Goal: Transaction & Acquisition: Purchase product/service

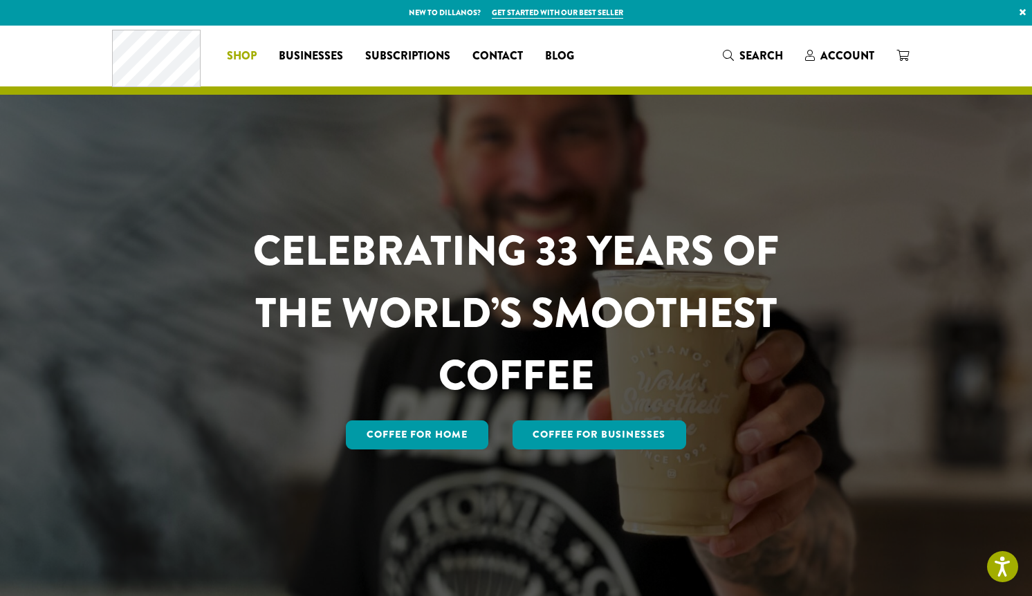
click at [241, 60] on span "Shop" at bounding box center [242, 56] width 30 height 17
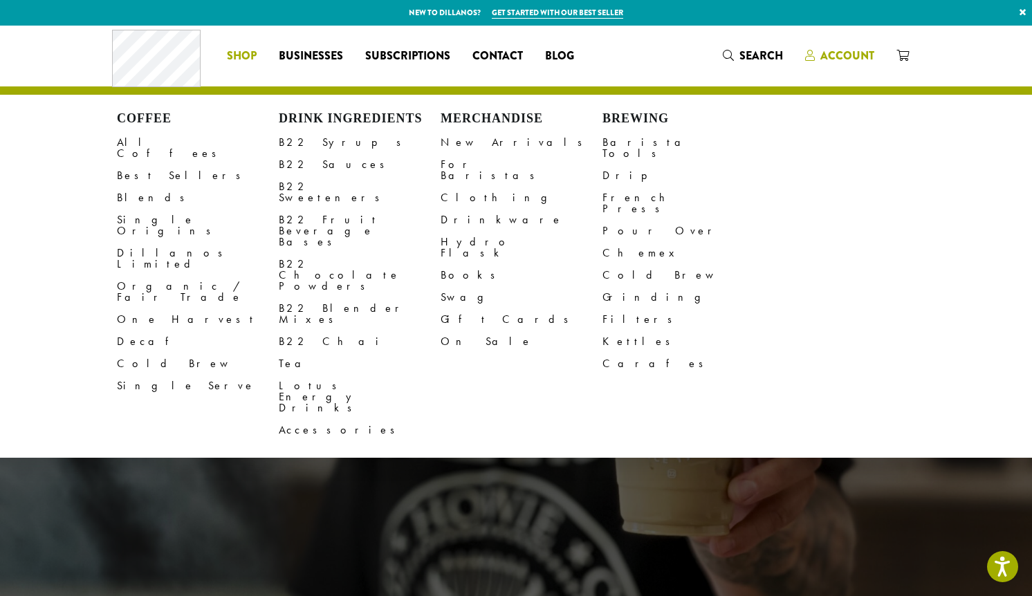
click at [827, 54] on span "Account" at bounding box center [848, 56] width 54 height 16
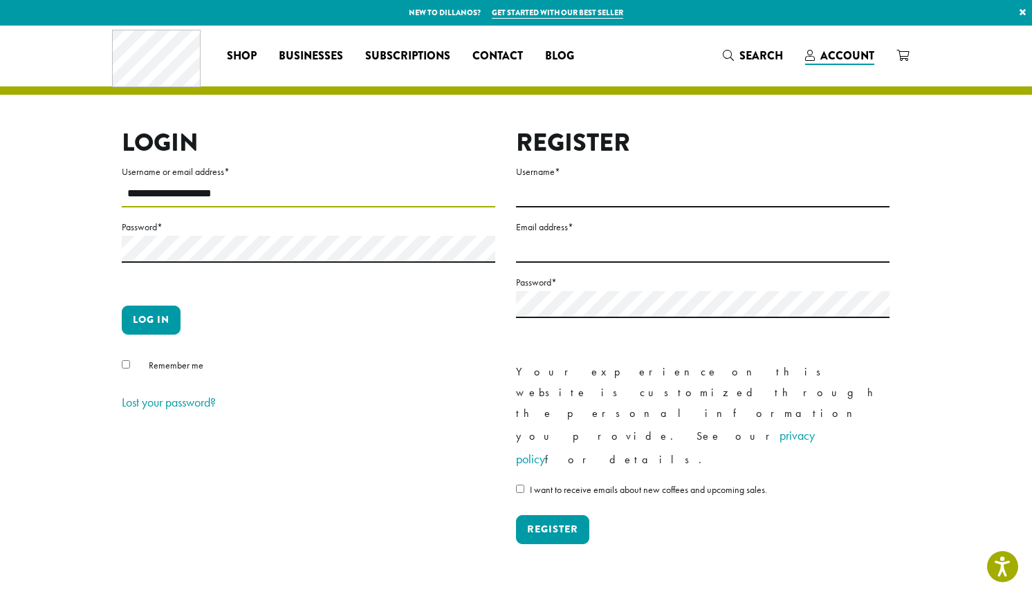
click at [160, 194] on input "**********" at bounding box center [309, 194] width 374 height 27
type input "**********"
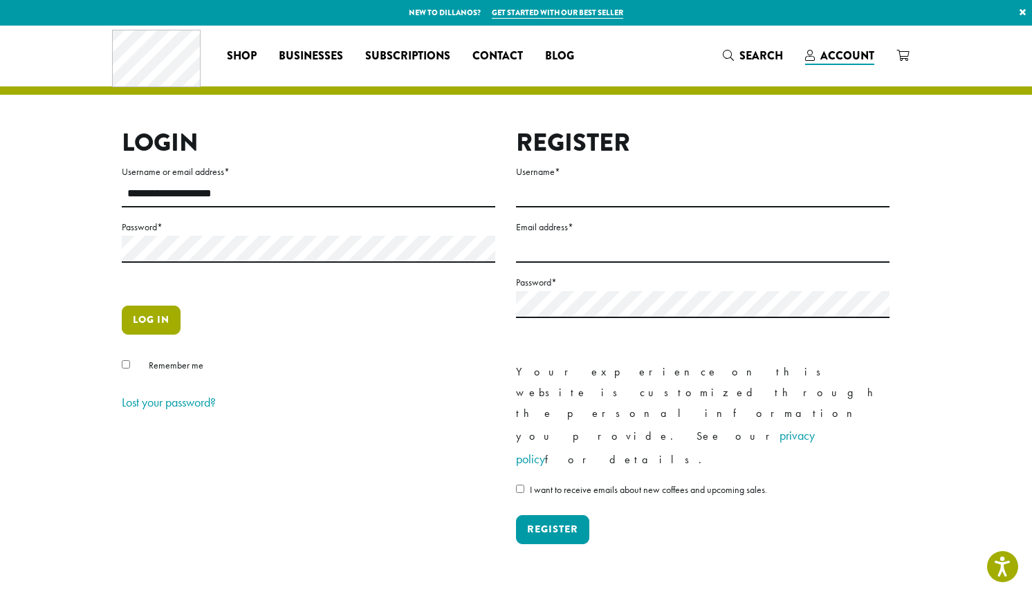
click at [170, 310] on button "Log in" at bounding box center [151, 320] width 59 height 29
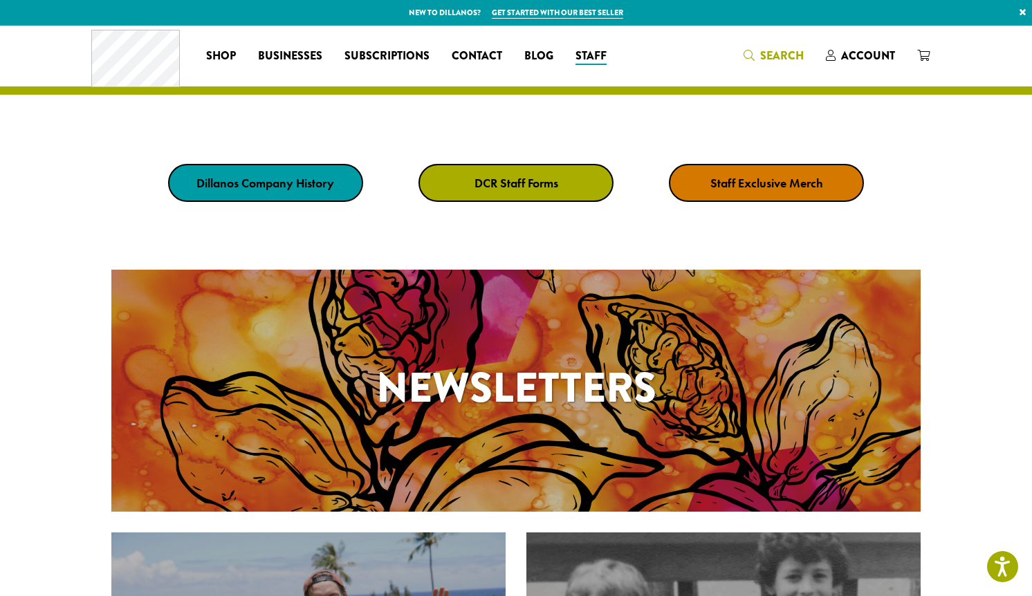
click at [758, 51] on span "Search" at bounding box center [774, 56] width 60 height 17
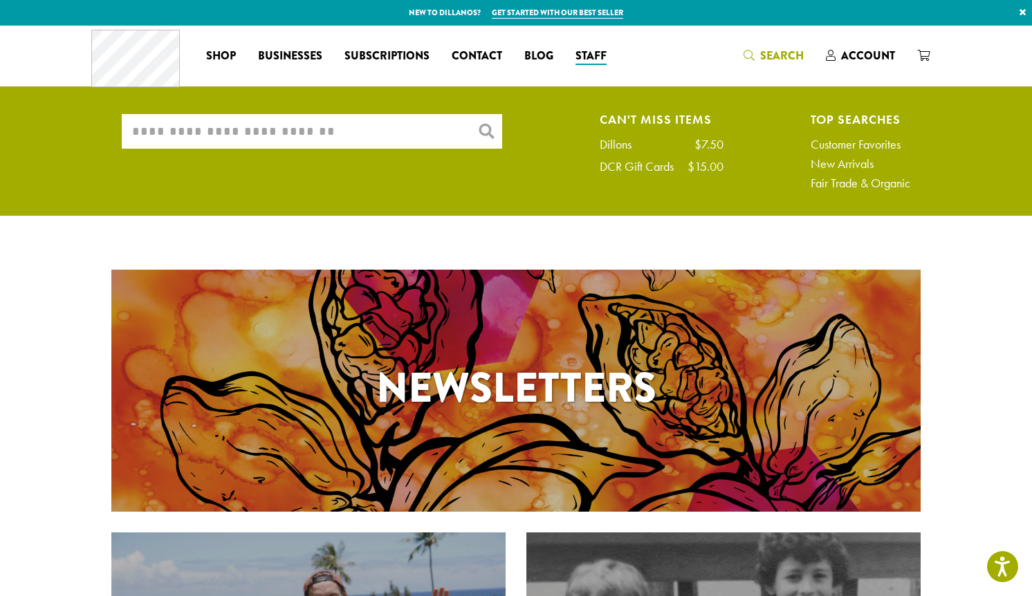
click at [403, 135] on input "What are you searching for?" at bounding box center [312, 131] width 381 height 35
type input "*"
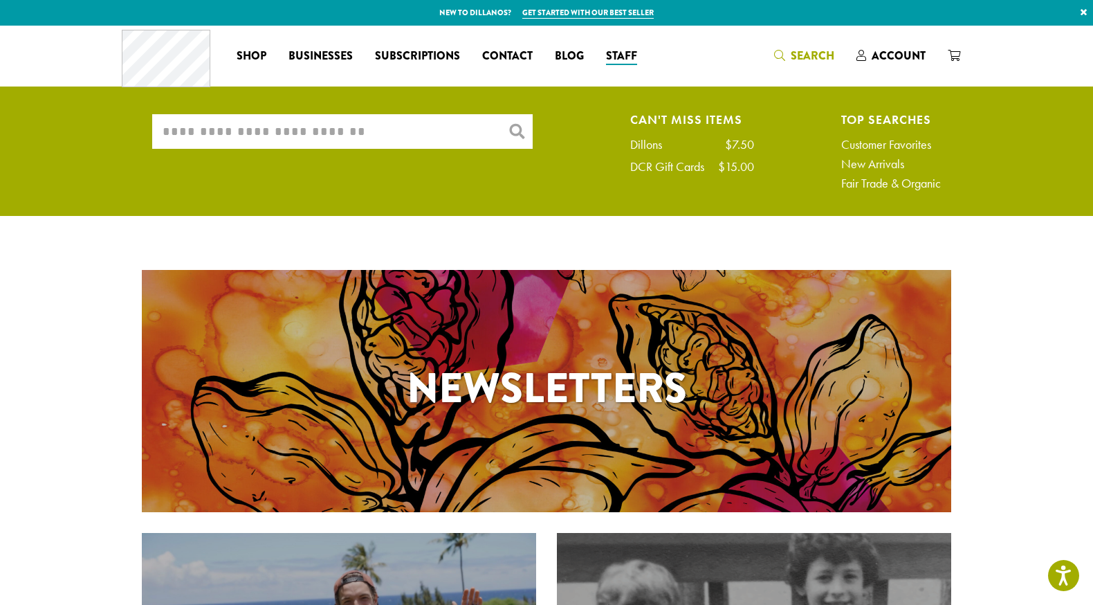
click at [383, 135] on input "What are you searching for?" at bounding box center [342, 131] width 381 height 35
type input "*******"
drag, startPoint x: 167, startPoint y: 129, endPoint x: 146, endPoint y: 128, distance: 21.5
click at [146, 128] on div "What are you searching for? ******* × Can't Miss Items Dillons $7.50 DCR Gift C…" at bounding box center [547, 155] width 810 height 82
click at [63, 64] on header "Coffee All Coffees Best Sellers Blends Single Origins Dillanos Limited Organic …" at bounding box center [546, 60] width 1093 height 69
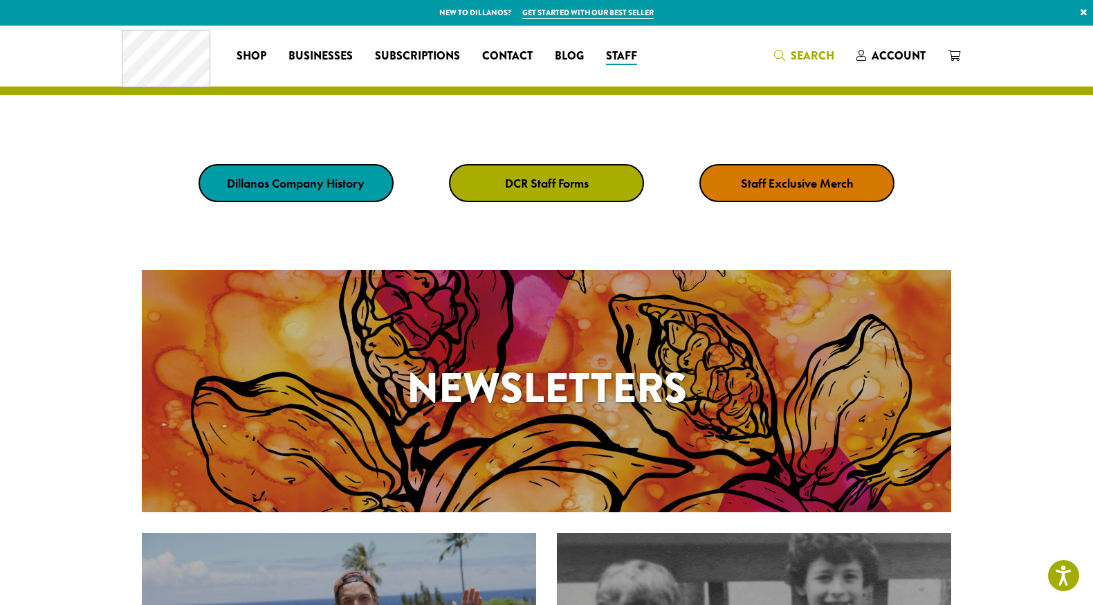
click at [836, 55] on div "Coffee All Coffees Best Sellers Blends Single Origins Dillanos Limited Organic …" at bounding box center [546, 55] width 849 height 57
click at [790, 57] on span "Search" at bounding box center [804, 56] width 60 height 17
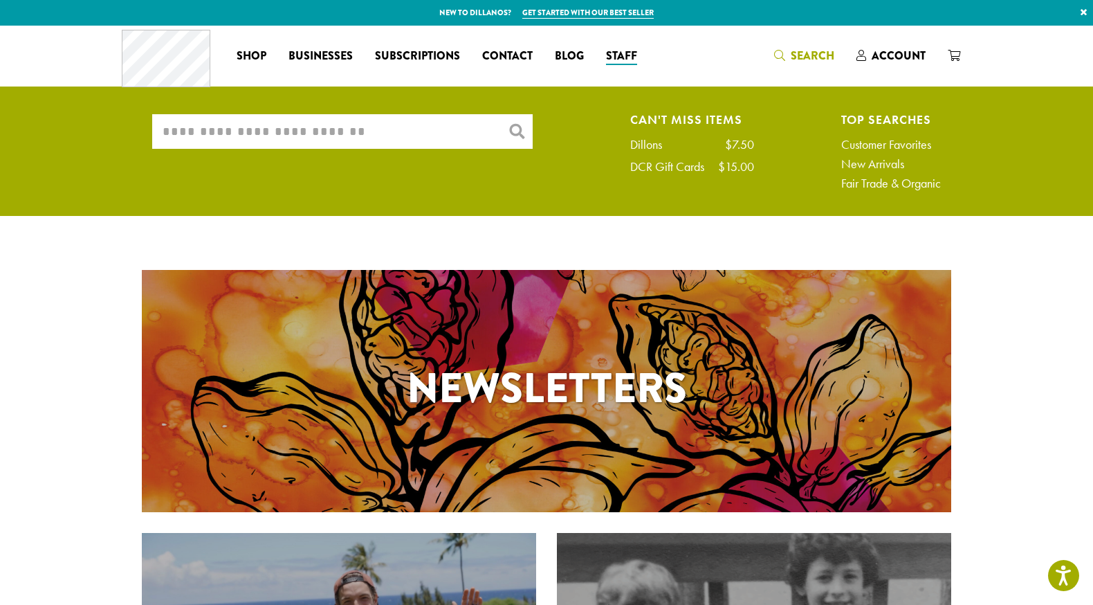
click at [451, 128] on input "What are you searching for?" at bounding box center [342, 131] width 381 height 35
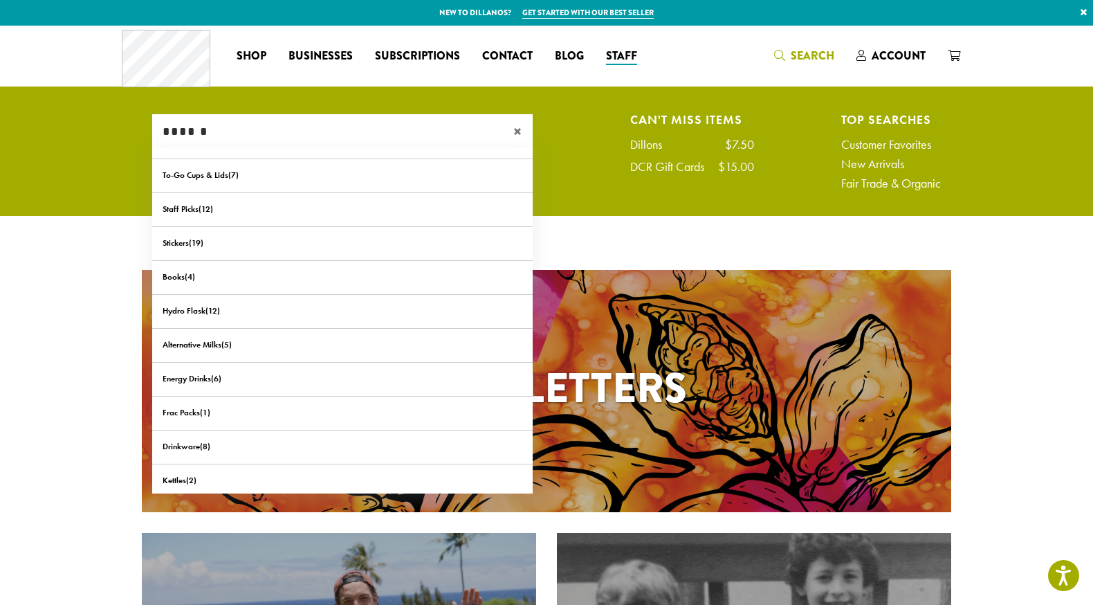
drag, startPoint x: 214, startPoint y: 134, endPoint x: 147, endPoint y: 133, distance: 67.1
click at [147, 133] on div "What are you searching for? ****** × Can't Miss Items Dillons $7.50 DCR Gift Ca…" at bounding box center [547, 155] width 810 height 82
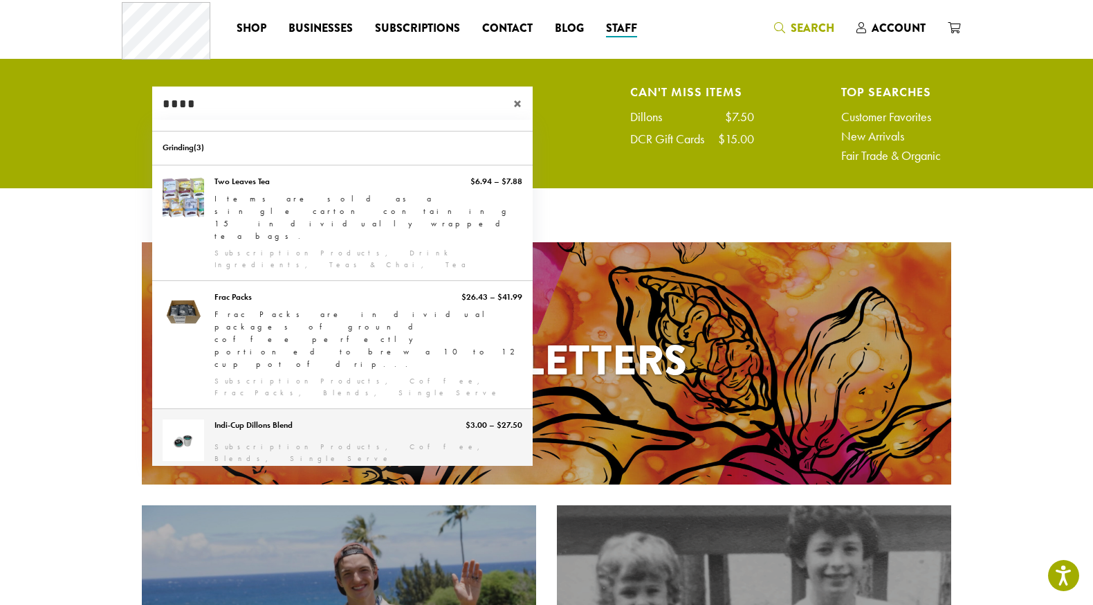
scroll to position [112, 0]
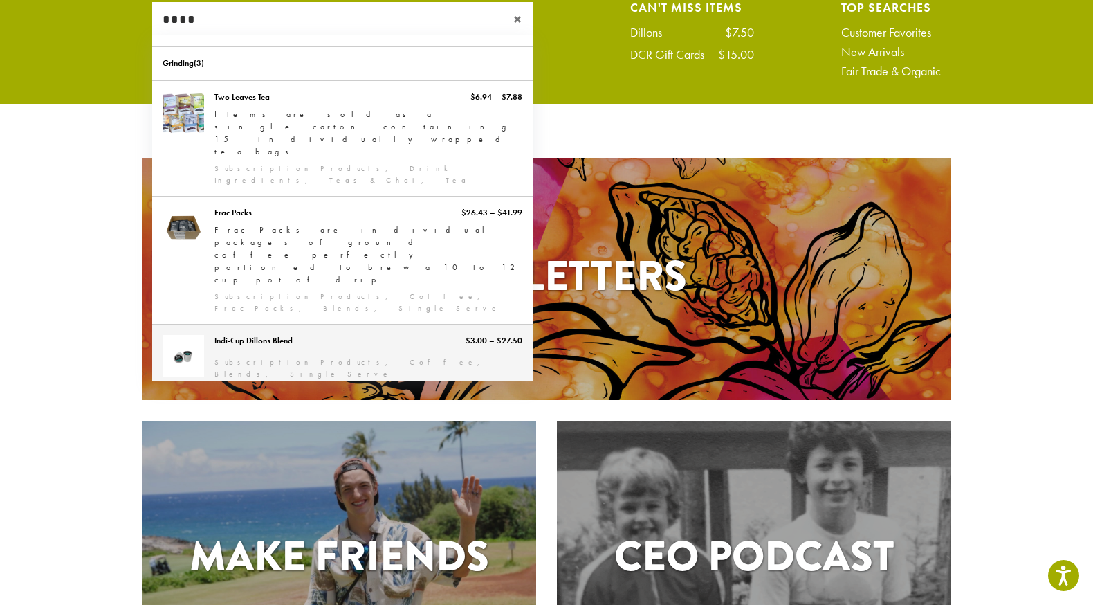
type input "****"
click at [250, 324] on link "Indi-Cup Dillons Blend" at bounding box center [342, 356] width 381 height 65
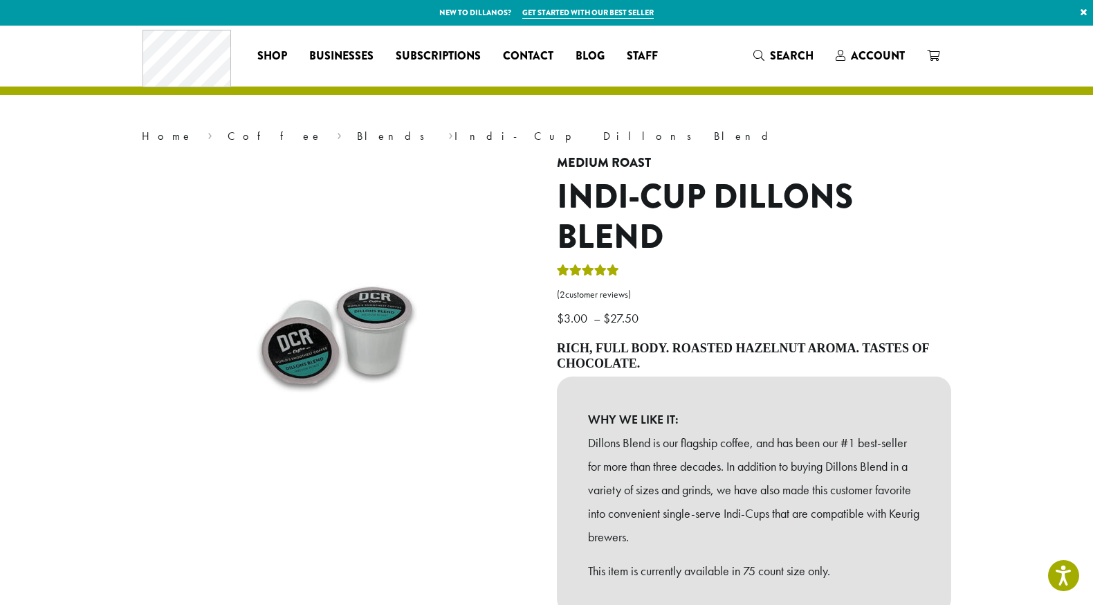
scroll to position [113, 0]
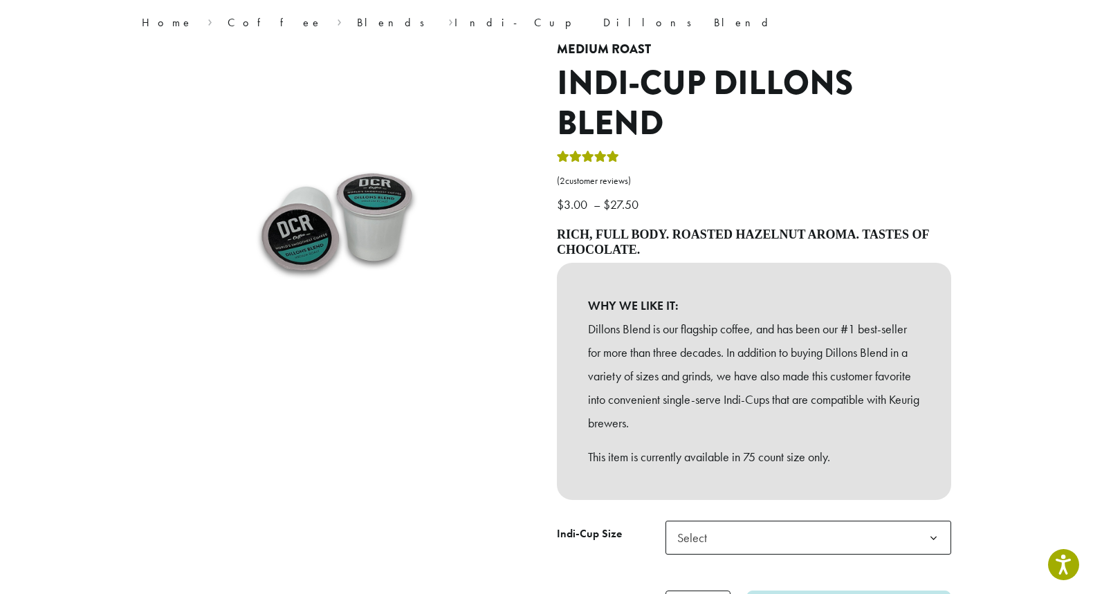
click at [766, 524] on span "Select" at bounding box center [809, 538] width 286 height 34
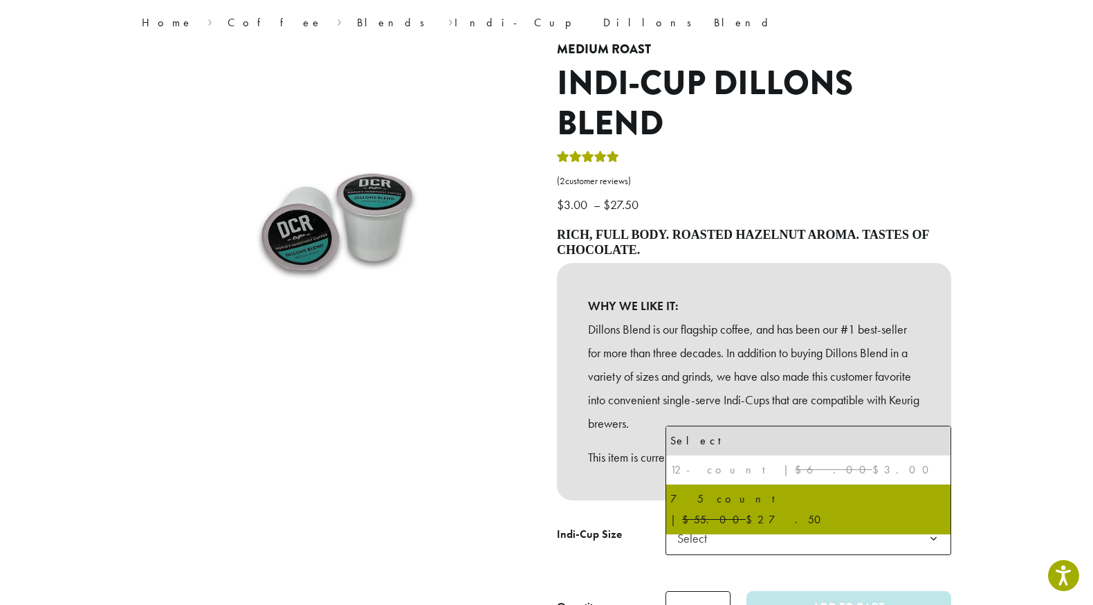
select select "********"
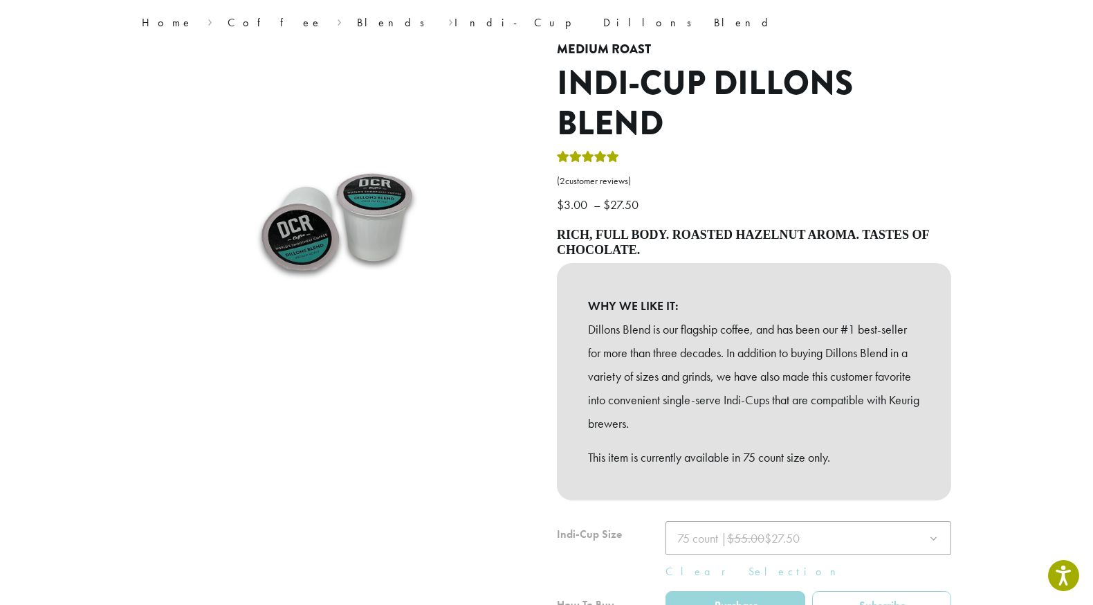
scroll to position [227, 0]
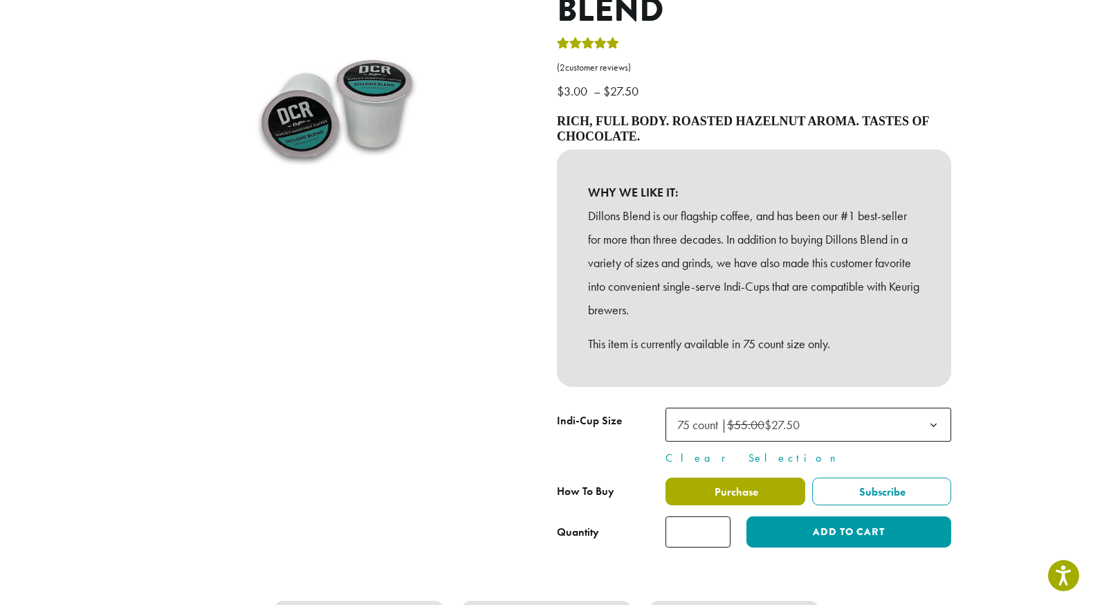
click at [747, 488] on span "Purchase" at bounding box center [736, 491] width 46 height 15
click at [734, 488] on span "Purchase" at bounding box center [736, 491] width 46 height 15
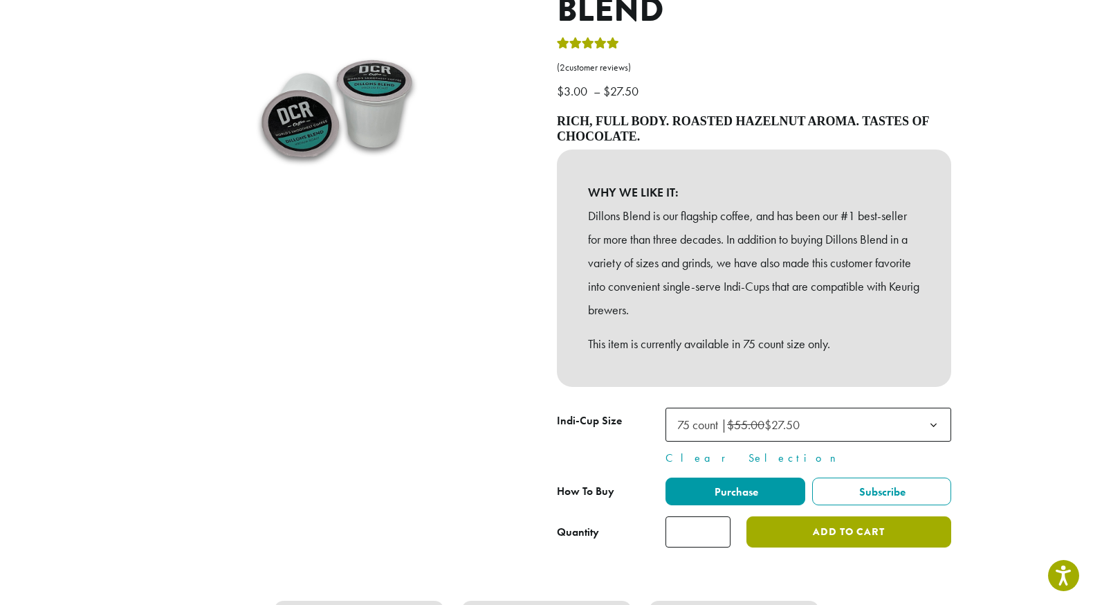
click at [835, 528] on button "Add to cart" at bounding box center [849, 531] width 205 height 31
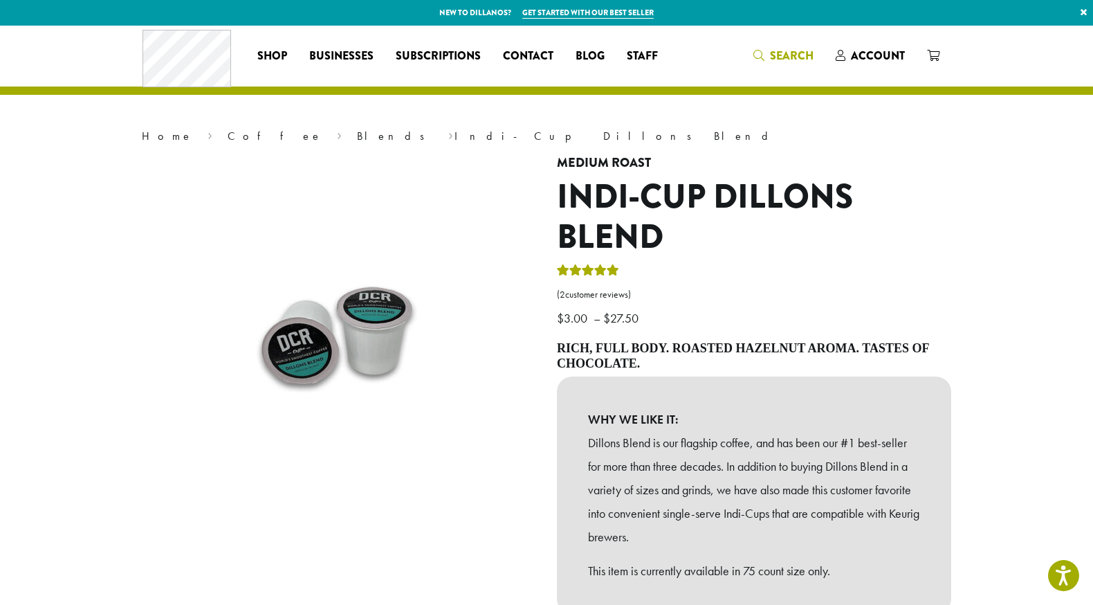
click at [783, 55] on span "Search" at bounding box center [792, 56] width 44 height 16
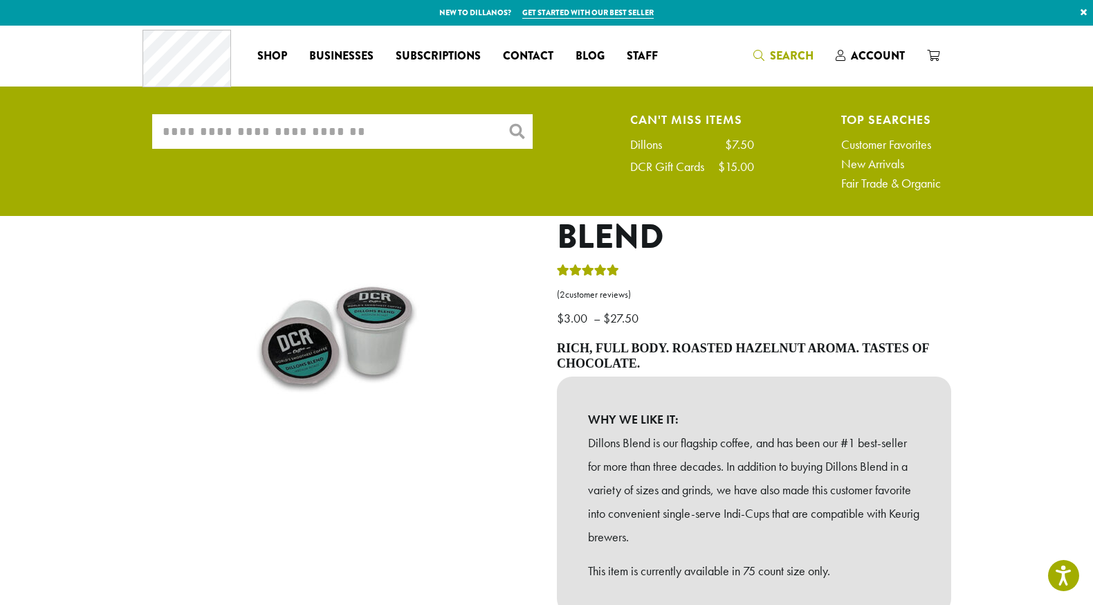
click at [467, 137] on input "What are you searching for?" at bounding box center [342, 131] width 381 height 35
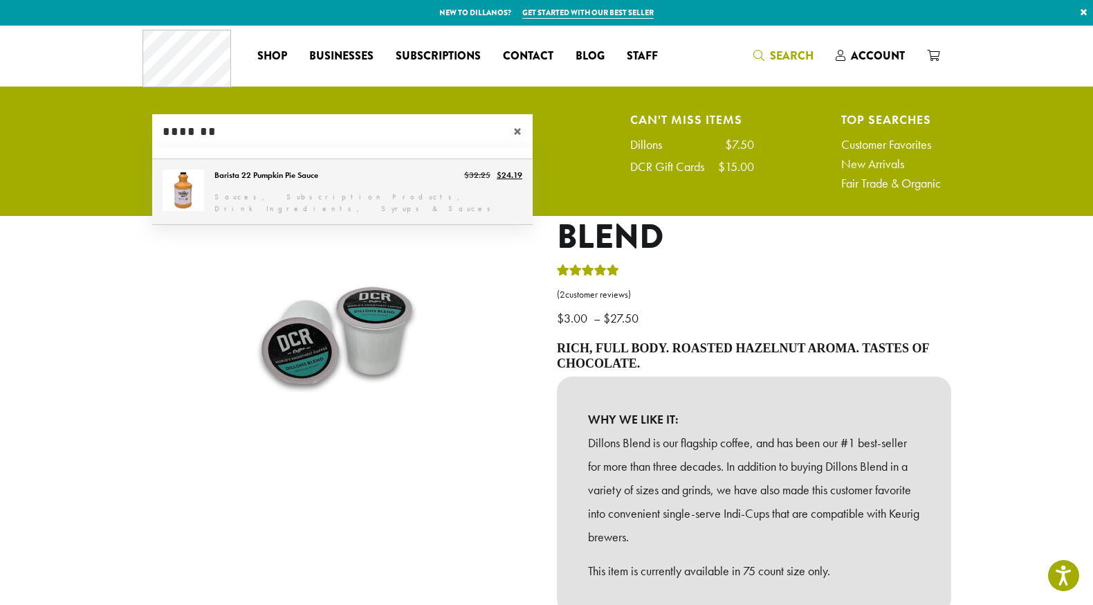
type input "*******"
click at [402, 183] on link "Barista 22 Pumpkin Pie Sauce" at bounding box center [342, 191] width 381 height 65
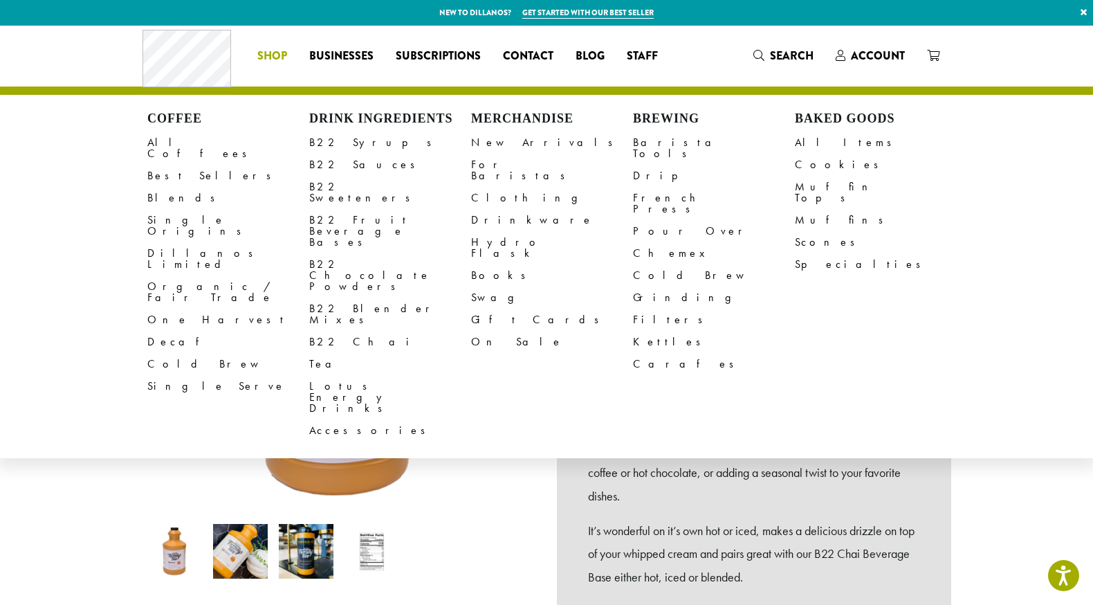
click at [267, 51] on li "Coffee All Coffees Best Sellers Blends Single Origins Dillanos Limited Organic …" at bounding box center [272, 56] width 52 height 22
click at [341, 331] on link "B22 Chai" at bounding box center [390, 342] width 162 height 22
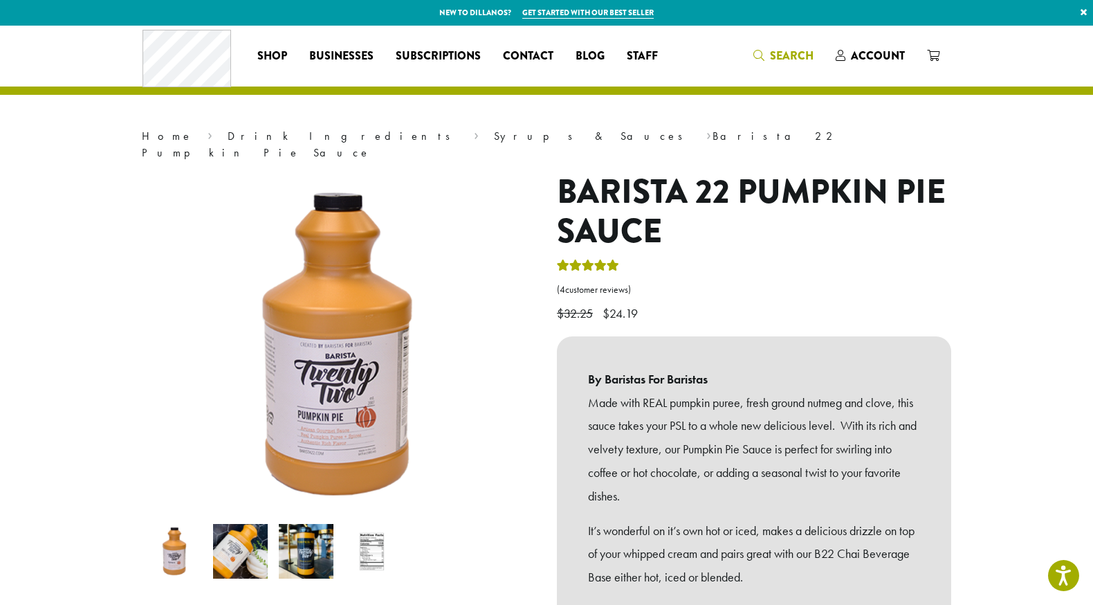
click at [776, 51] on span "Search" at bounding box center [792, 56] width 44 height 16
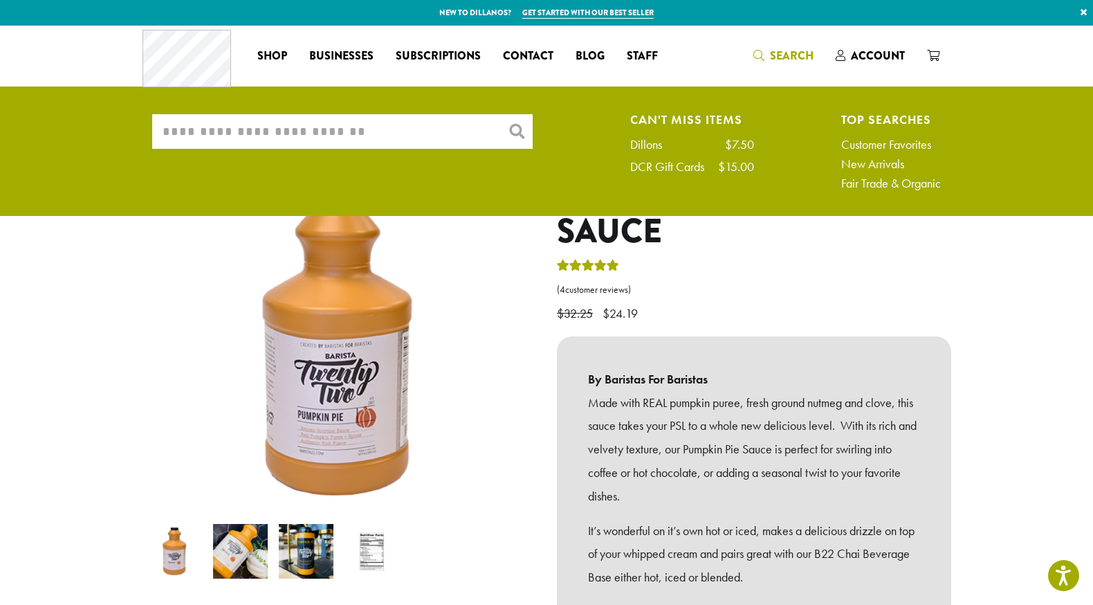
click at [435, 134] on input "What are you searching for?" at bounding box center [342, 131] width 381 height 35
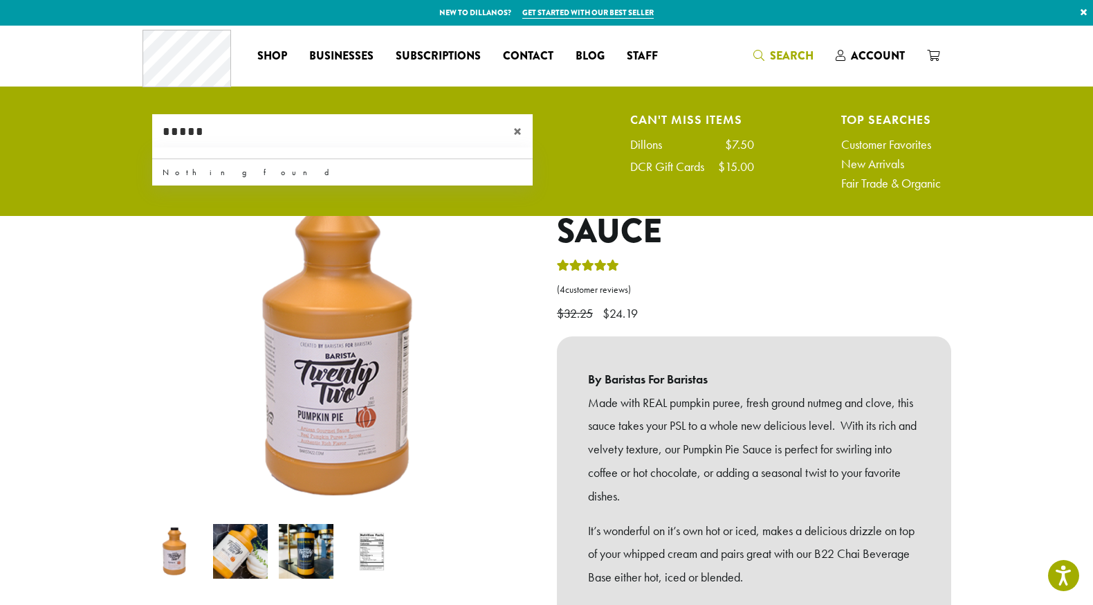
type input "****"
drag, startPoint x: 222, startPoint y: 131, endPoint x: 159, endPoint y: 92, distance: 73.9
click at [114, 124] on ul "What are you searching for? **** × Can't Miss Items Dillons $7.50 DCR Gift Card…" at bounding box center [546, 155] width 1093 height 121
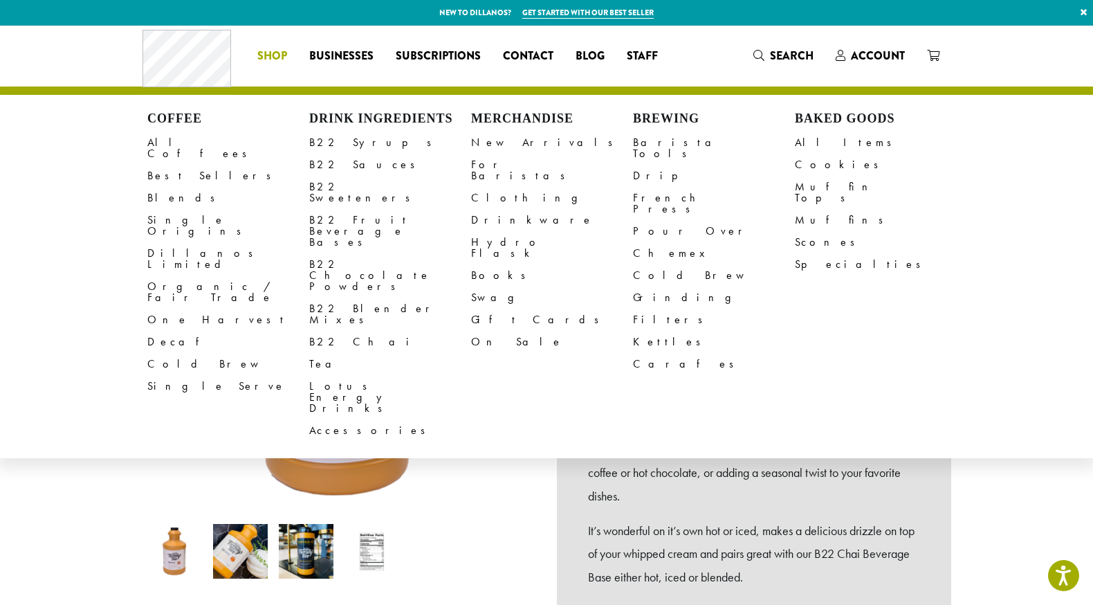
click at [273, 56] on span "Shop" at bounding box center [272, 56] width 30 height 17
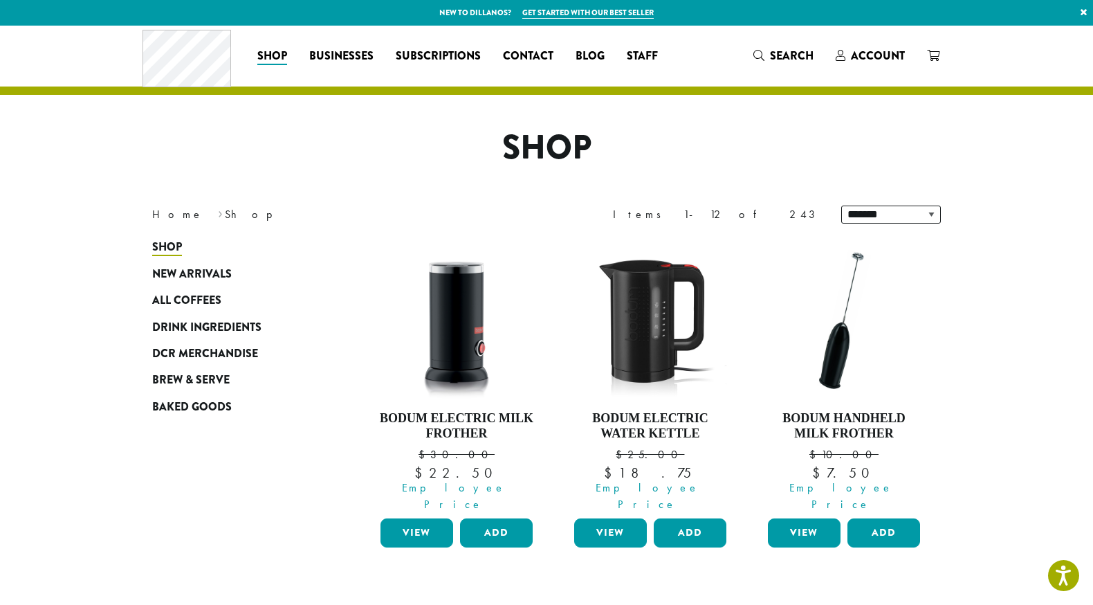
click at [204, 320] on span "Drink Ingredients" at bounding box center [206, 327] width 109 height 17
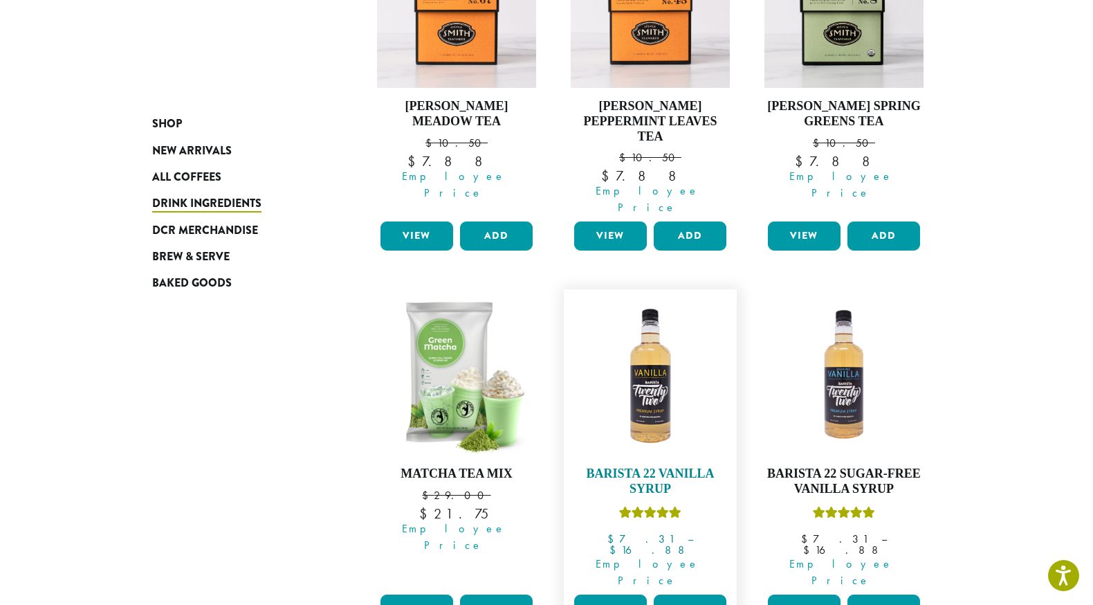
scroll to position [688, 0]
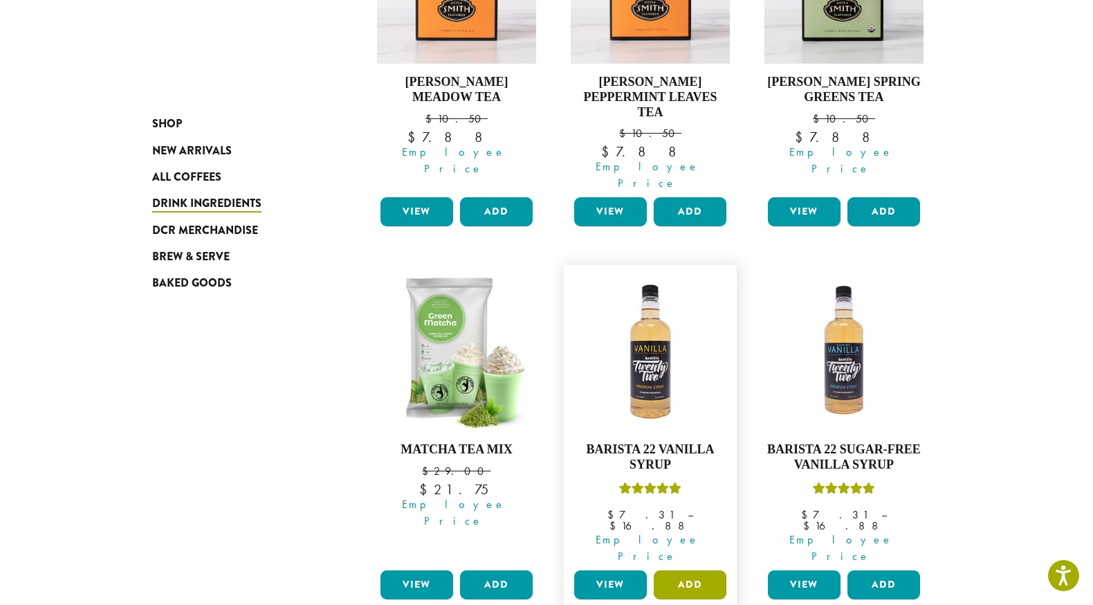
click at [690, 570] on button "Add" at bounding box center [690, 584] width 73 height 29
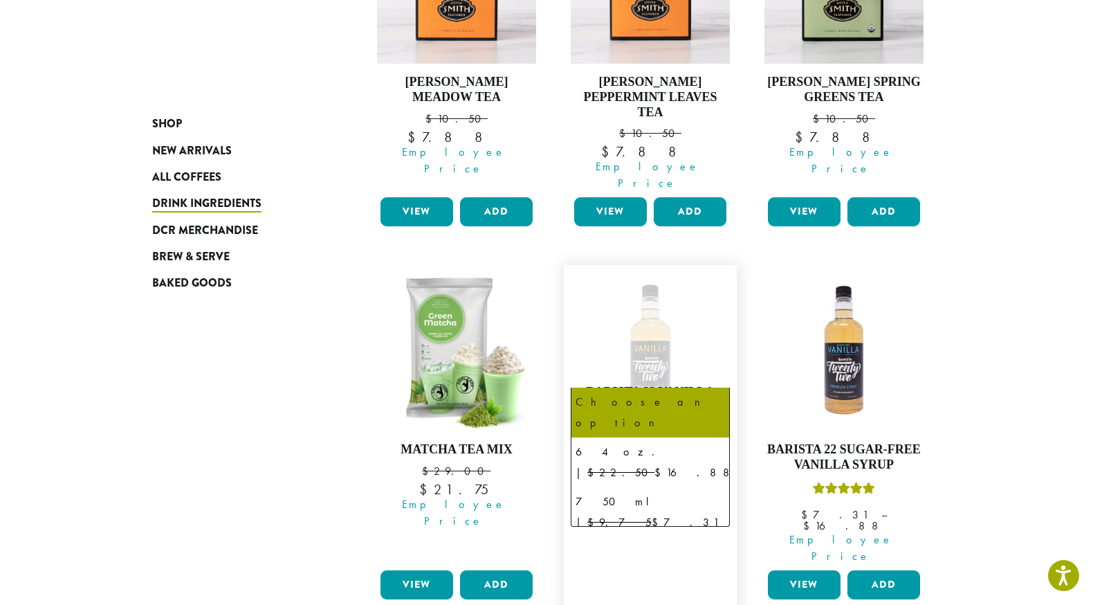
click at [660, 426] on span "Choose an option" at bounding box center [628, 439] width 103 height 27
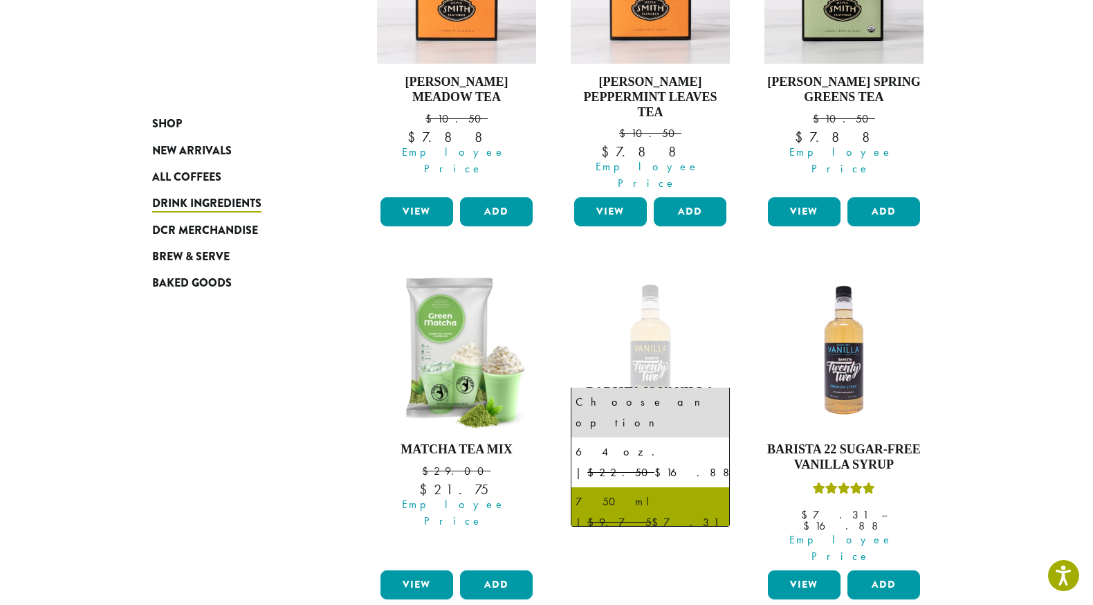
select select "******"
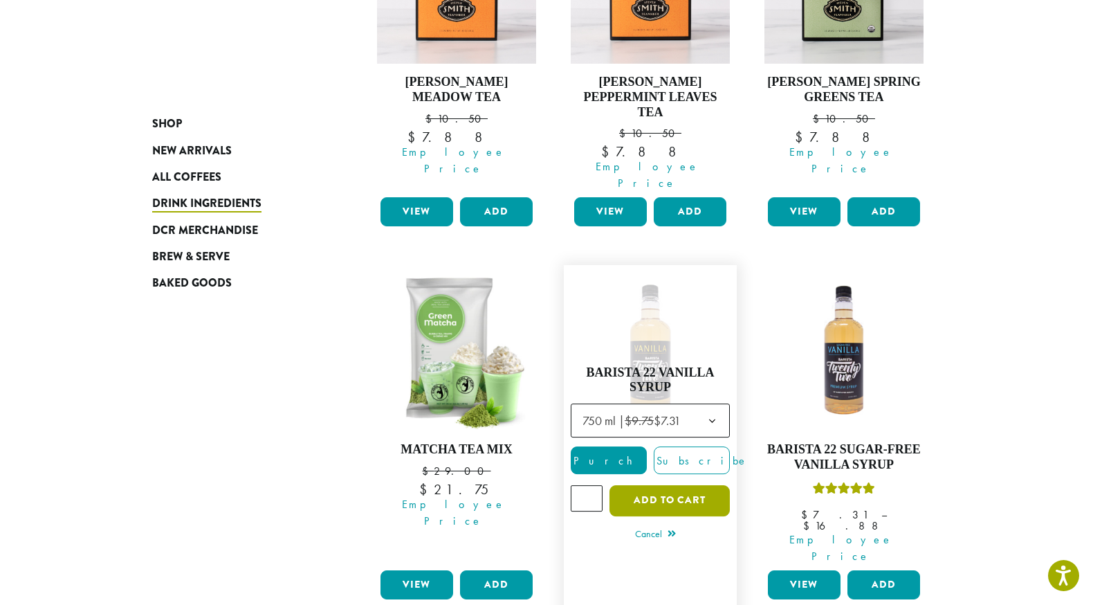
click at [663, 485] on button "Add to cart" at bounding box center [670, 500] width 120 height 31
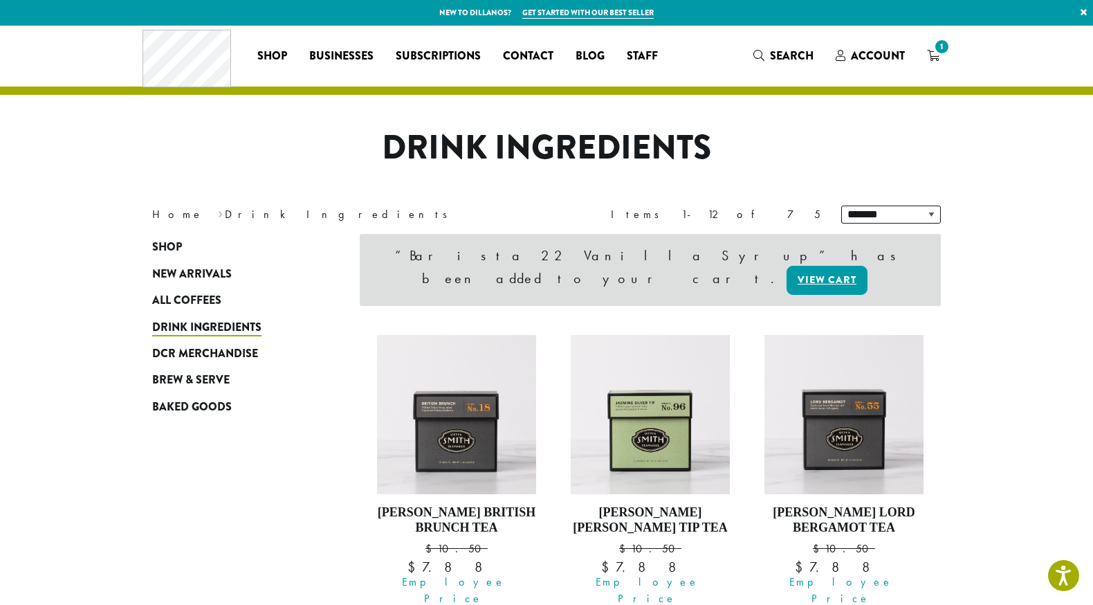
scroll to position [1342, 0]
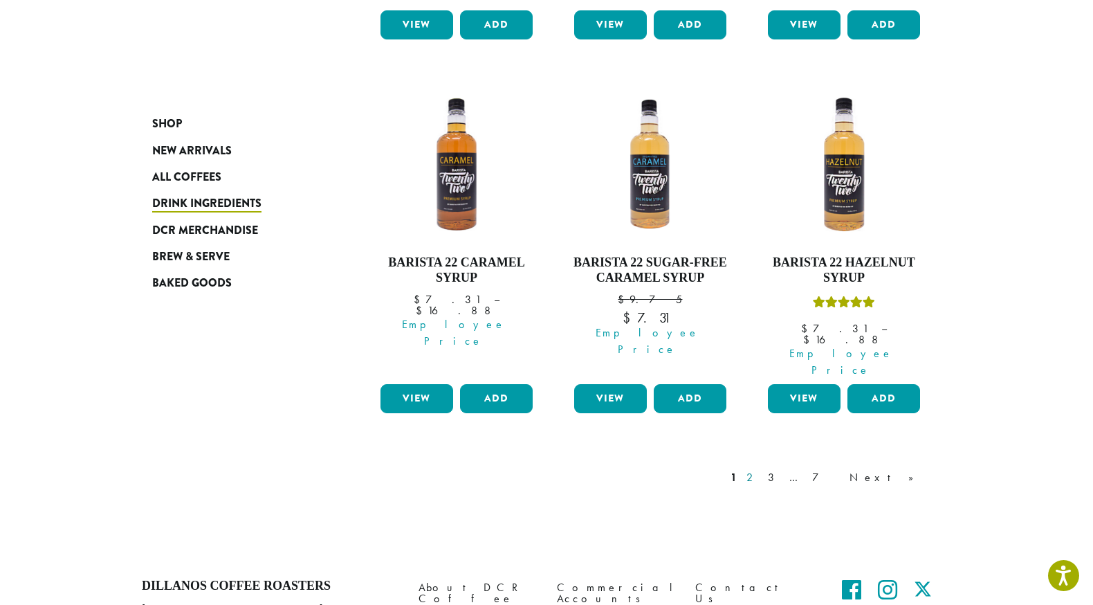
click at [761, 469] on link "2" at bounding box center [752, 477] width 17 height 17
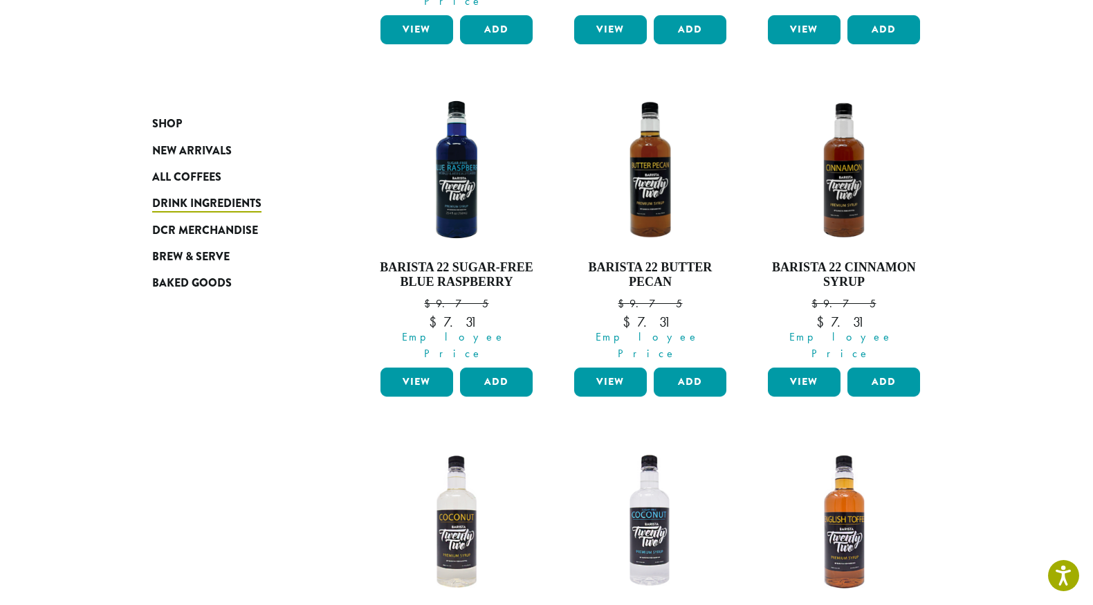
scroll to position [1337, 0]
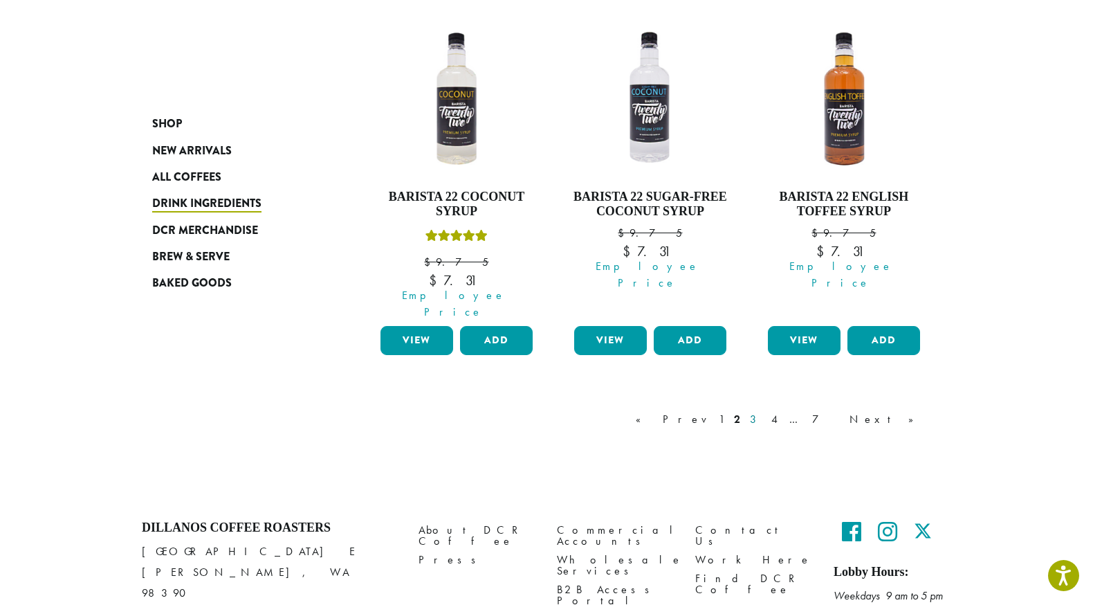
click at [765, 411] on link "3" at bounding box center [755, 419] width 17 height 17
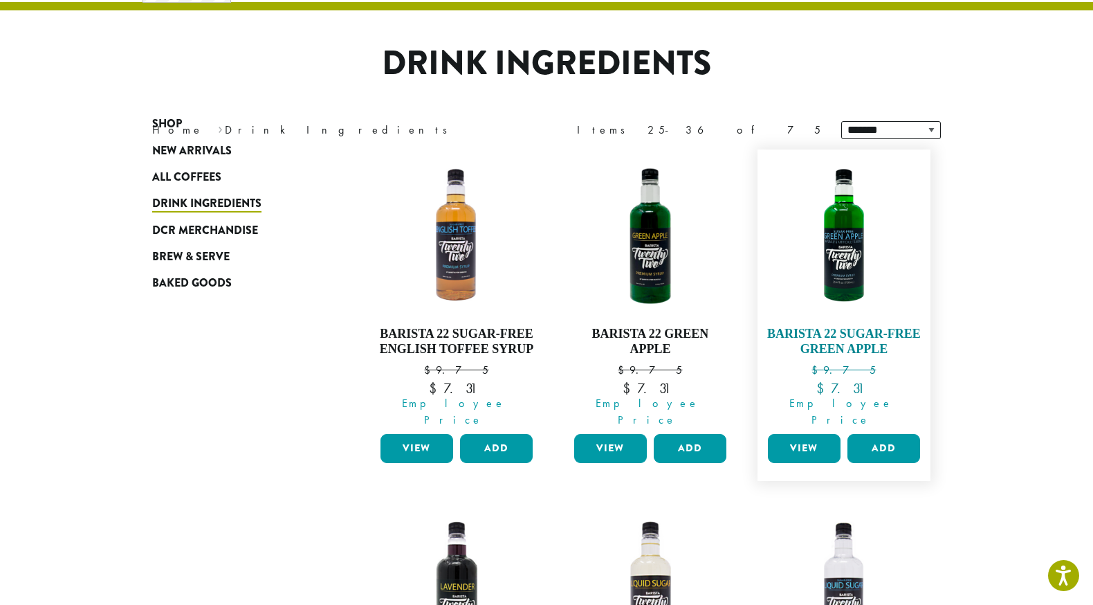
scroll to position [1308, 0]
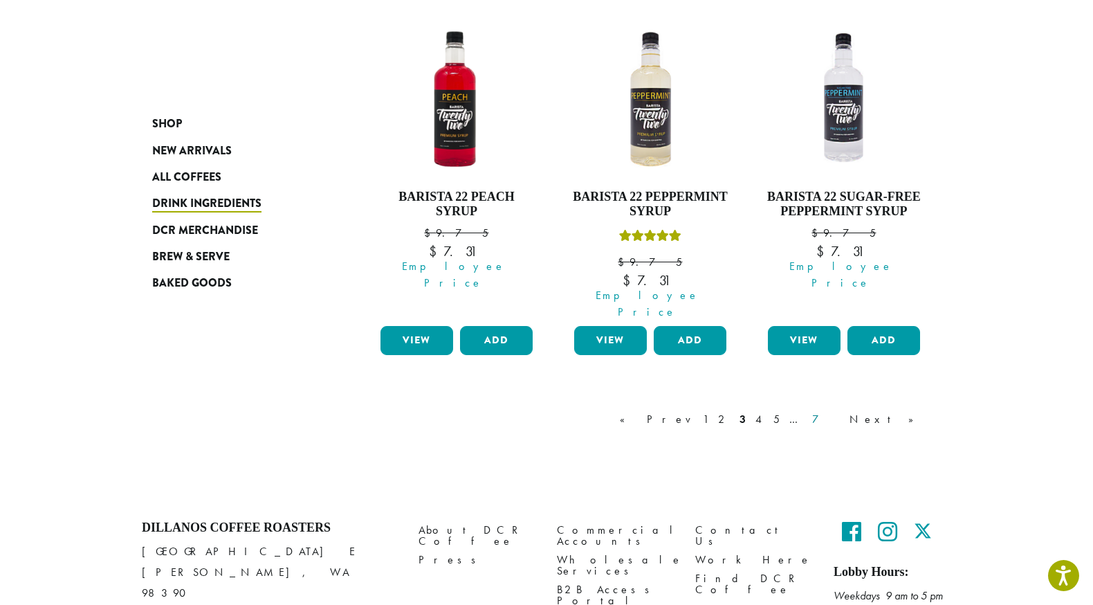
click at [843, 411] on link "7" at bounding box center [826, 419] width 33 height 17
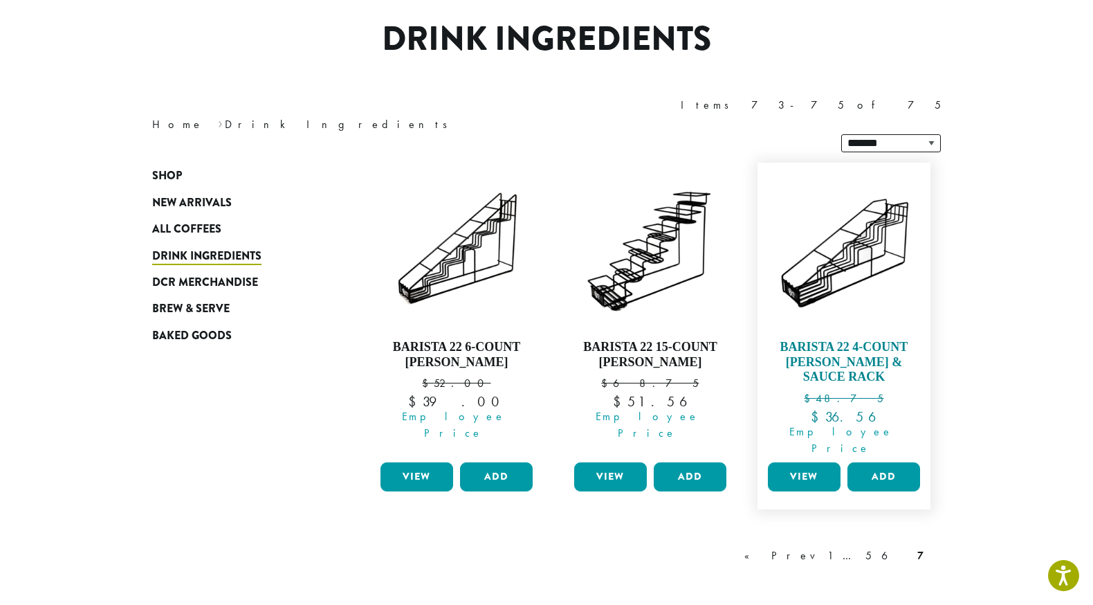
scroll to position [84, 0]
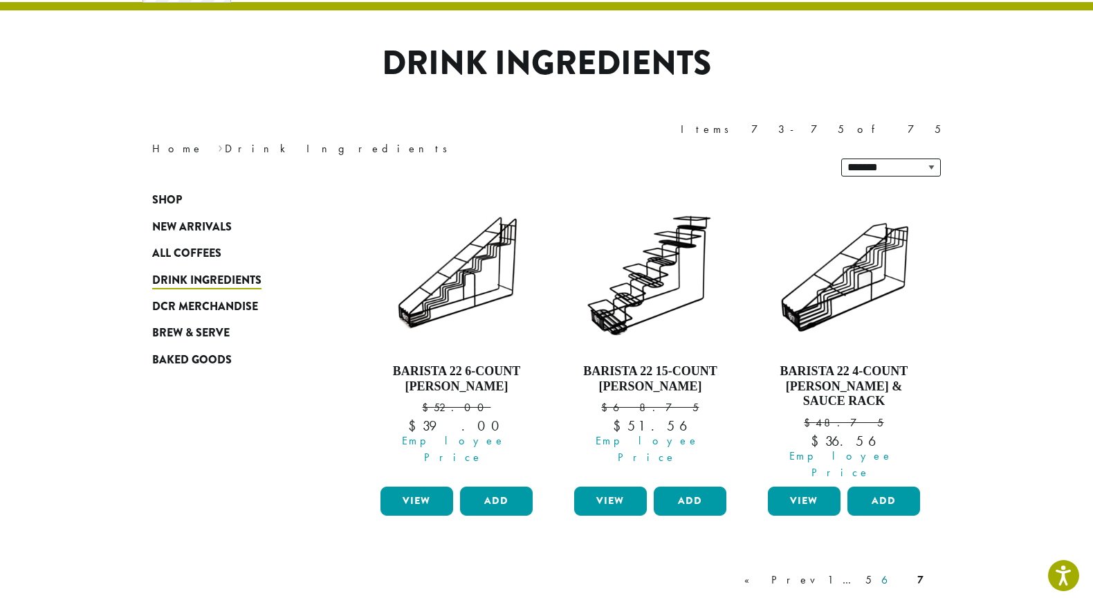
click at [904, 571] on link "6" at bounding box center [895, 579] width 32 height 17
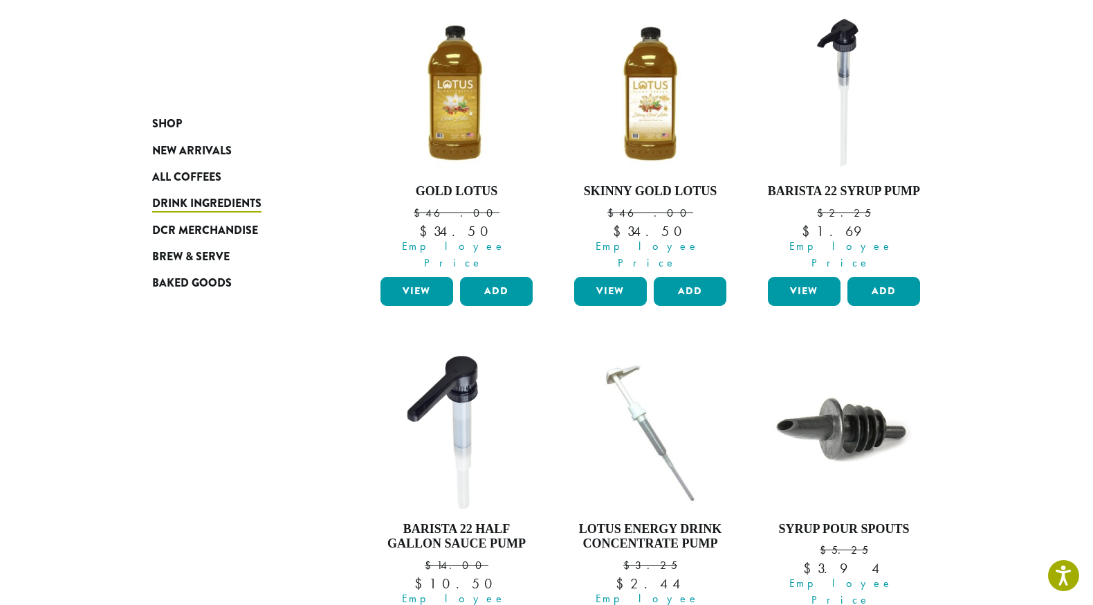
scroll to position [1250, 0]
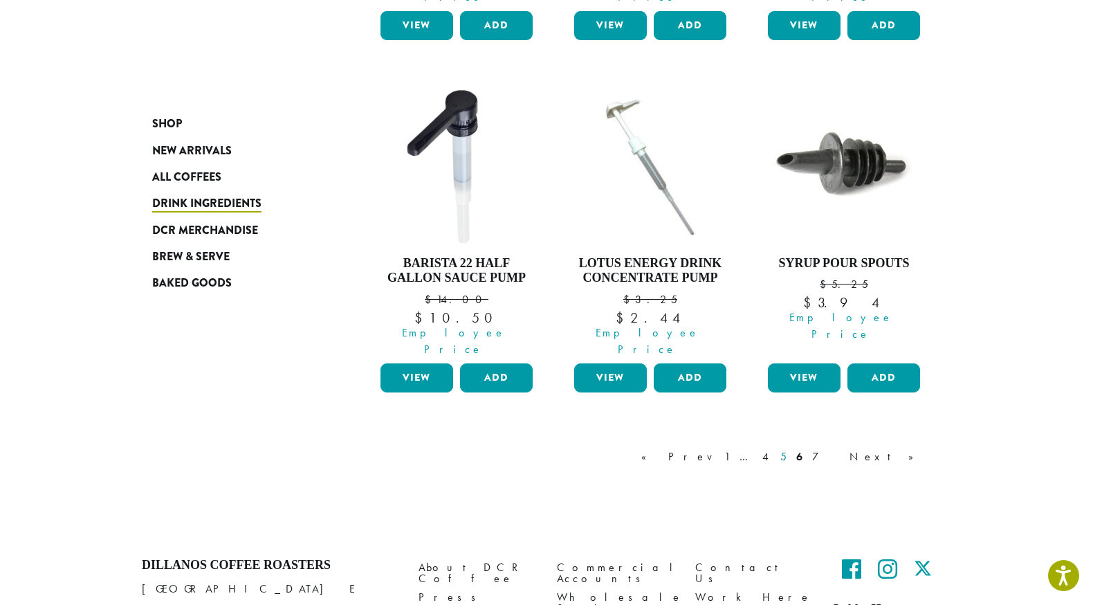
click at [789, 448] on link "5" at bounding box center [784, 456] width 12 height 17
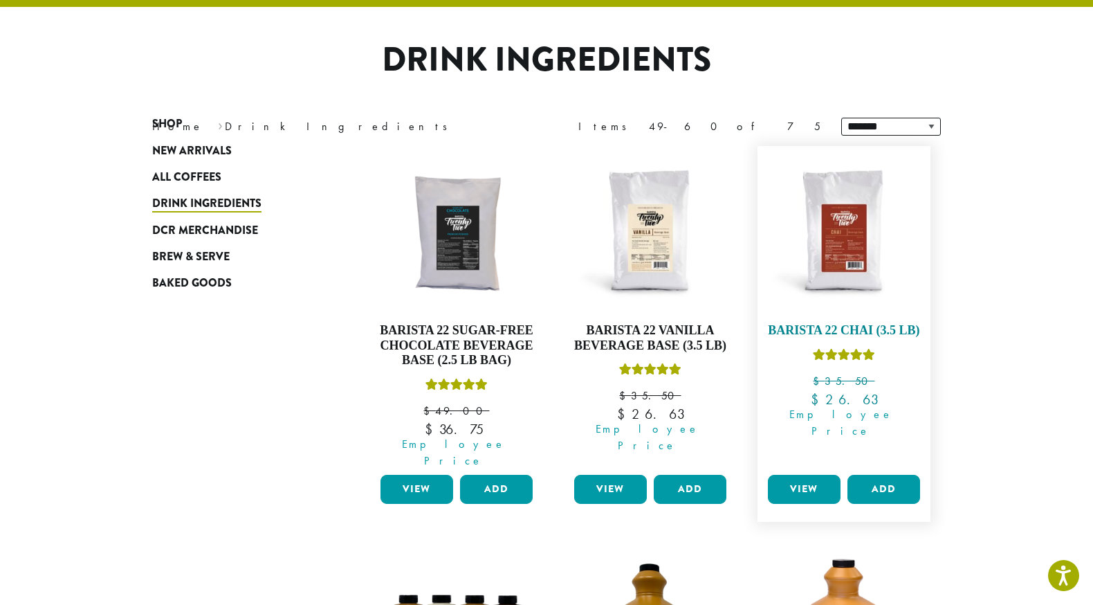
scroll to position [84, 0]
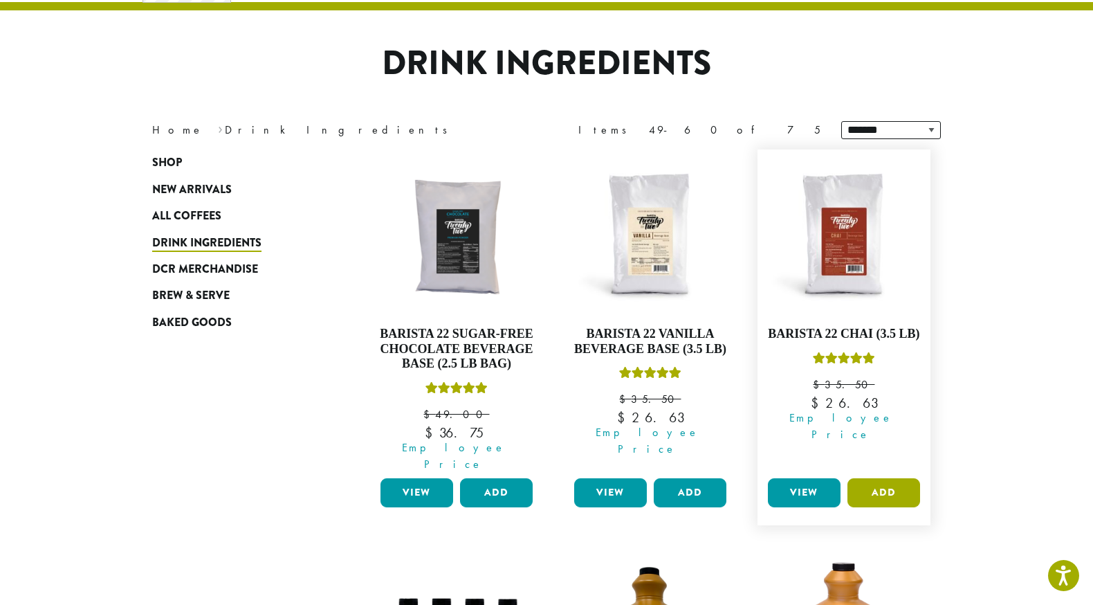
click at [890, 478] on button "Add" at bounding box center [884, 492] width 73 height 29
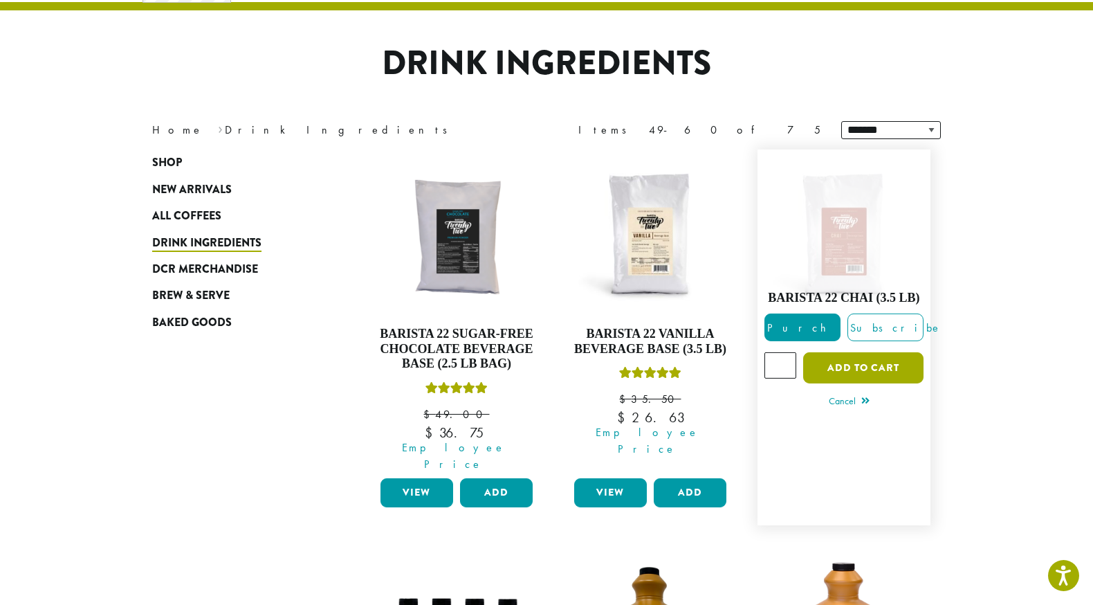
click at [832, 358] on button "Add to cart" at bounding box center [863, 367] width 120 height 31
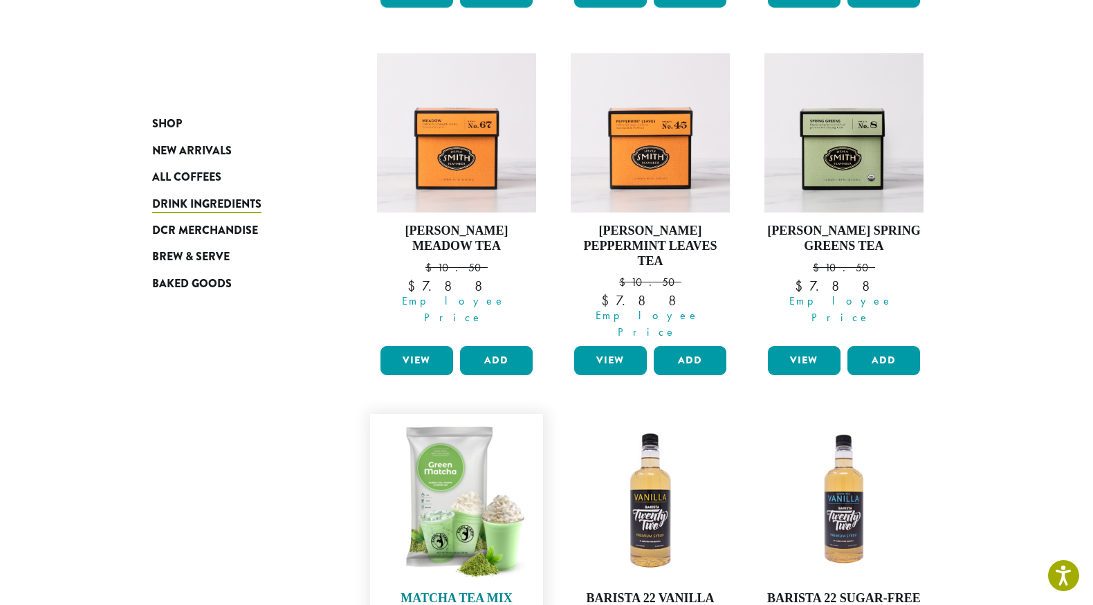
scroll to position [1396, 0]
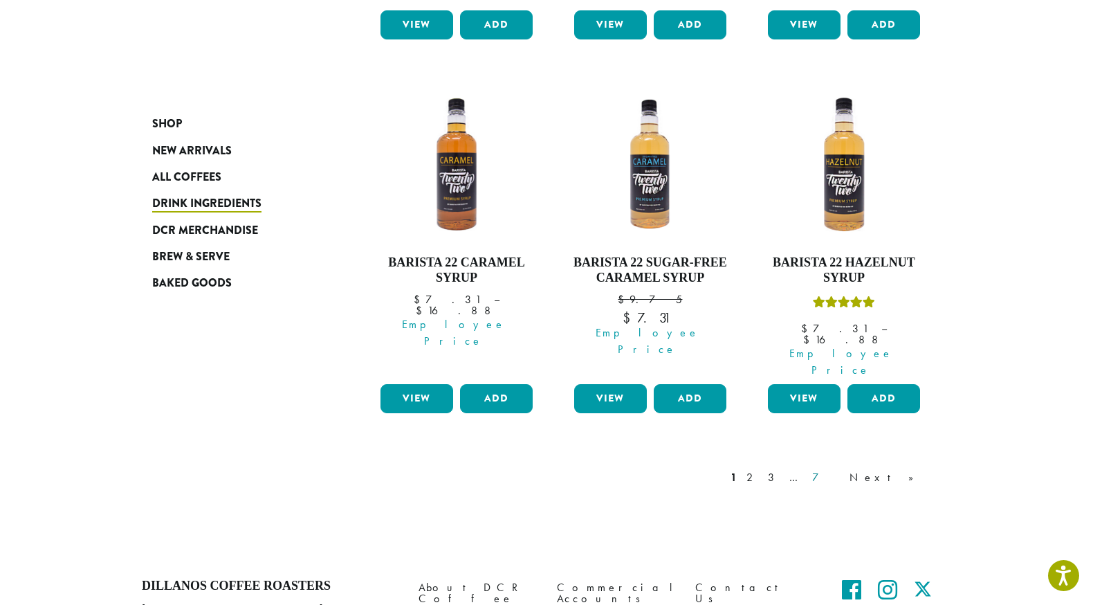
click at [843, 469] on link "7" at bounding box center [826, 477] width 33 height 17
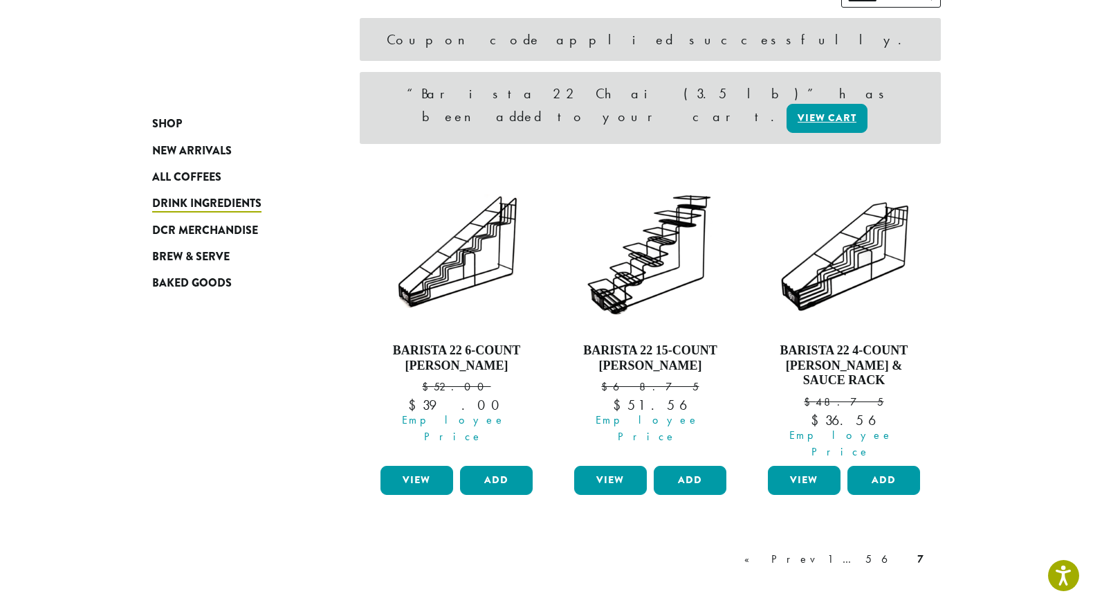
scroll to position [212, 0]
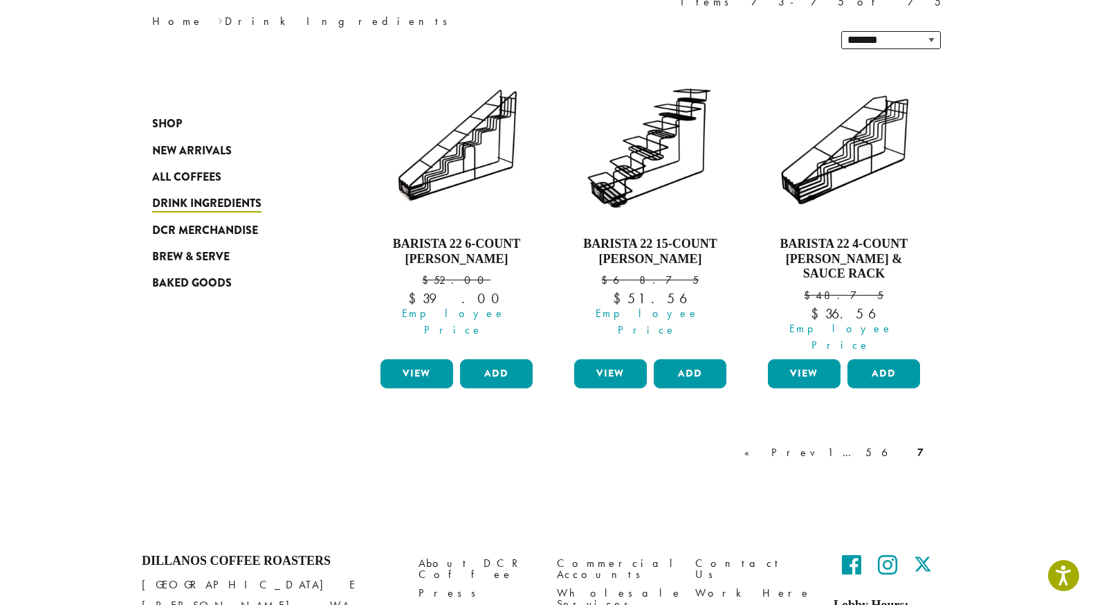
click at [885, 554] on icon at bounding box center [887, 565] width 19 height 22
click at [875, 444] on link "5" at bounding box center [869, 452] width 12 height 17
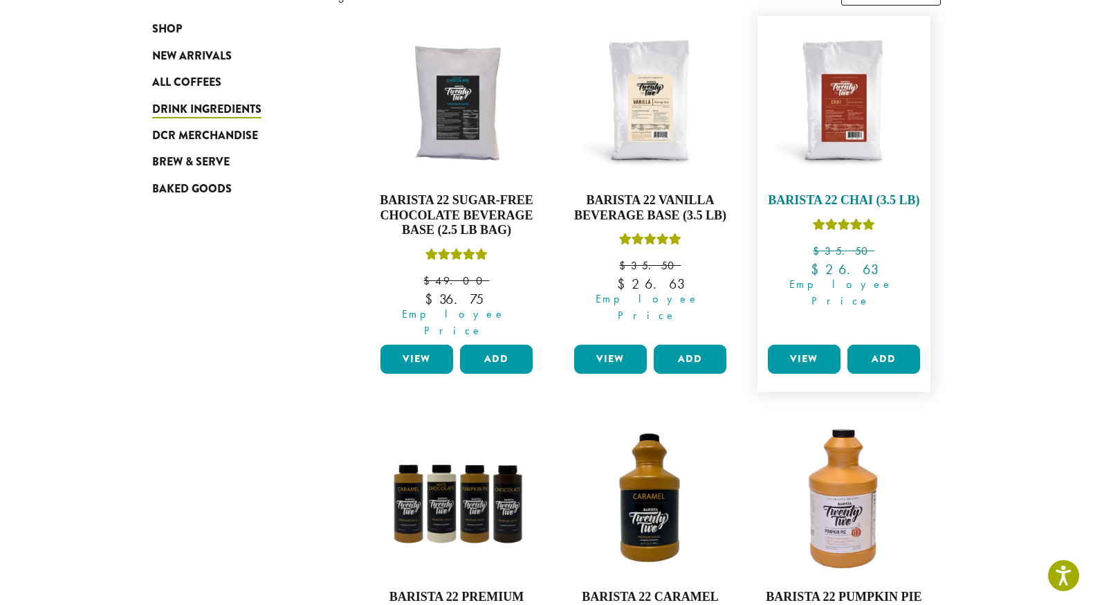
scroll to position [369, 0]
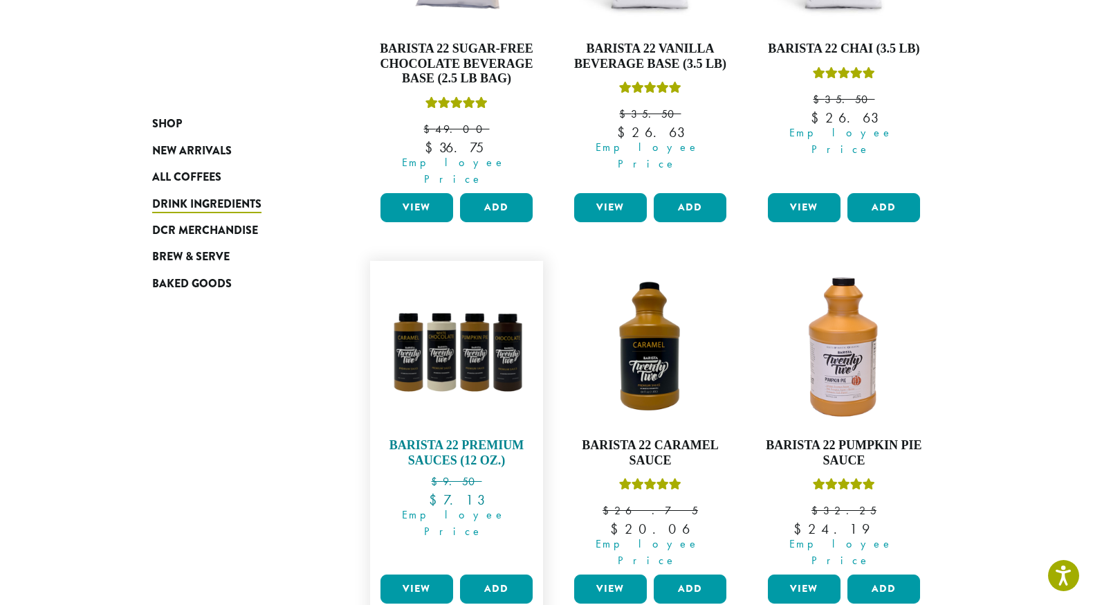
click at [488, 487] on span "Original price was: $9.50. $ 7.13" at bounding box center [456, 496] width 159 height 19
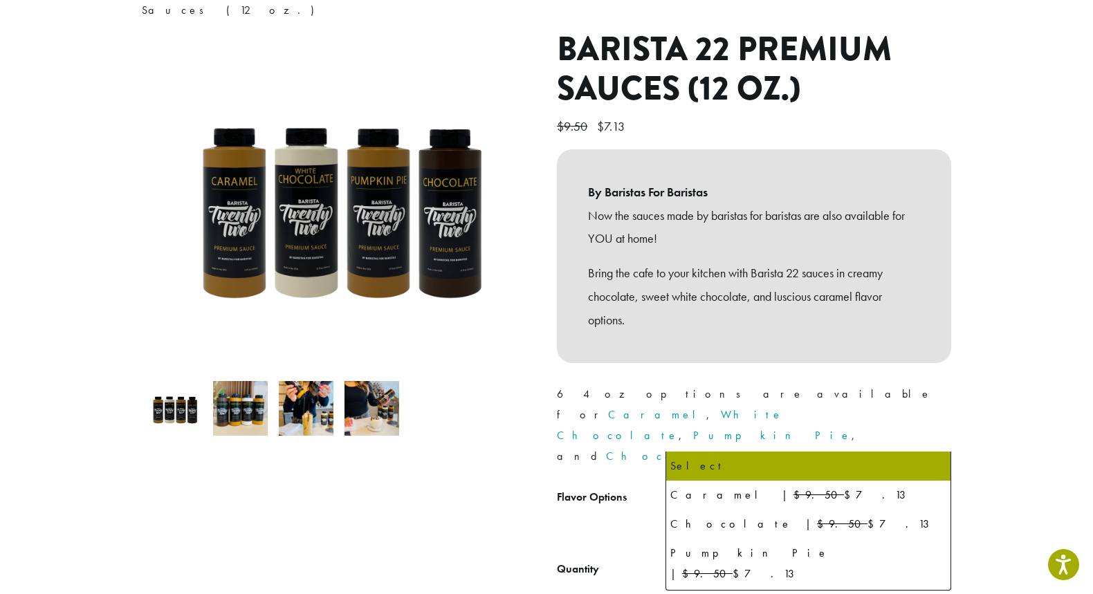
click at [771, 484] on span "Select" at bounding box center [809, 501] width 286 height 34
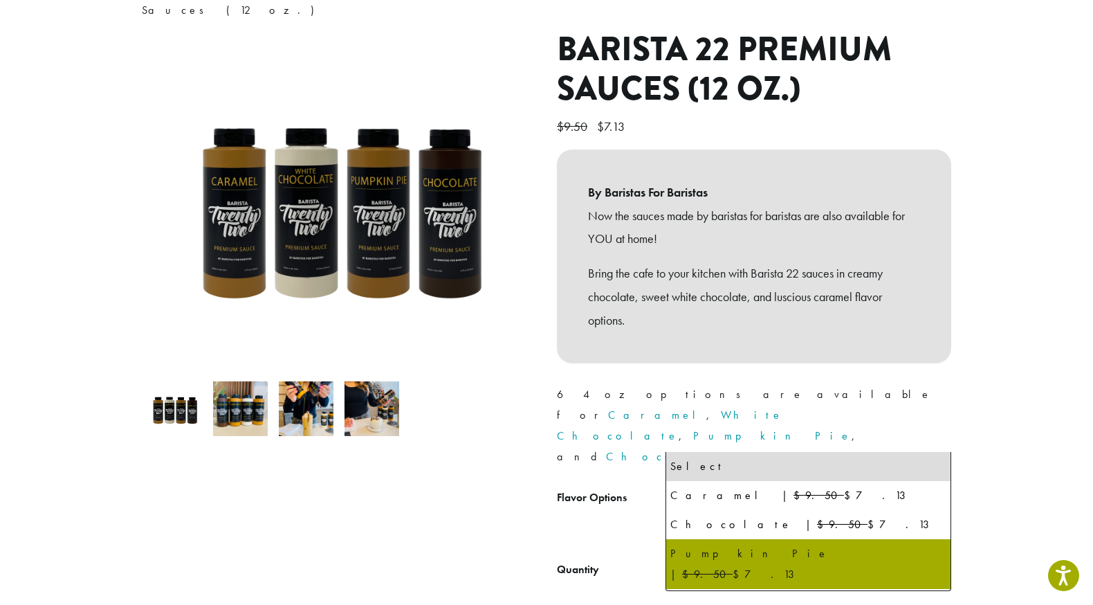
select select "**********"
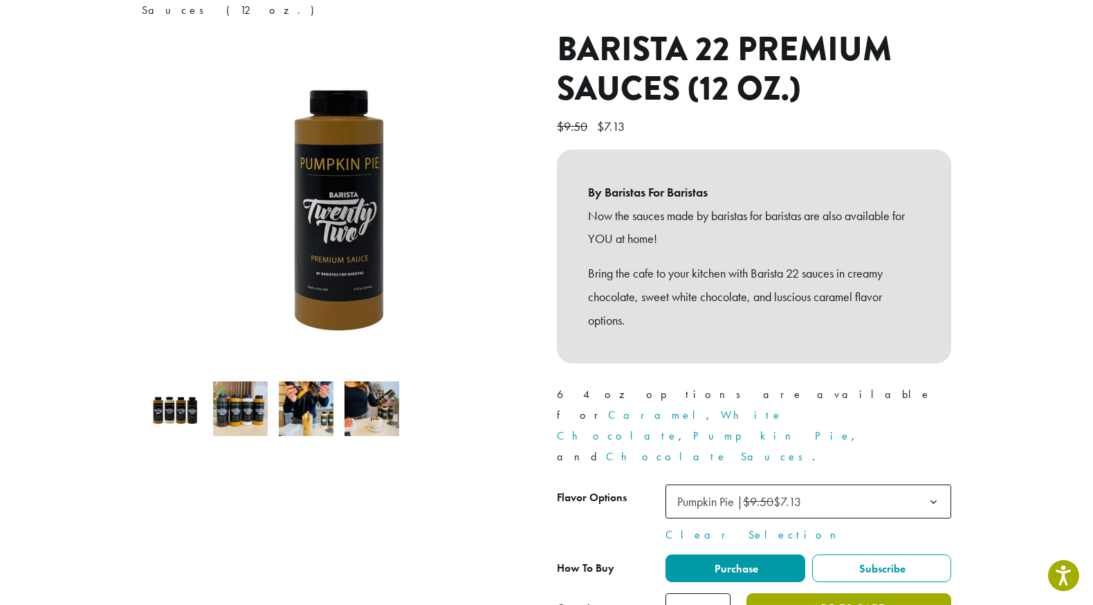
click at [820, 593] on button "Add to cart" at bounding box center [849, 608] width 205 height 31
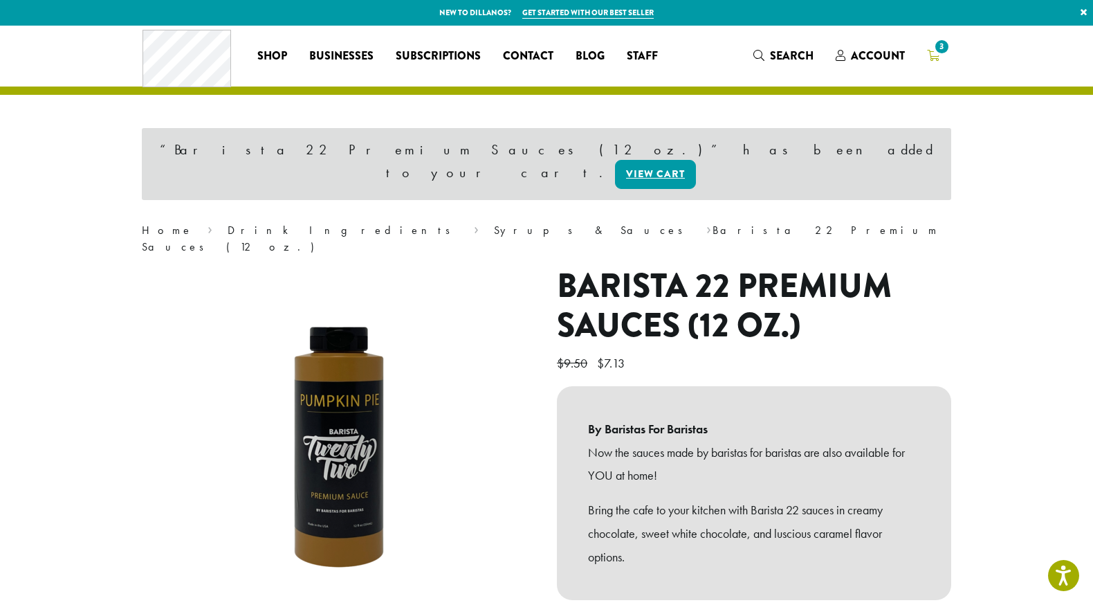
click at [940, 57] on link "3" at bounding box center [933, 55] width 35 height 23
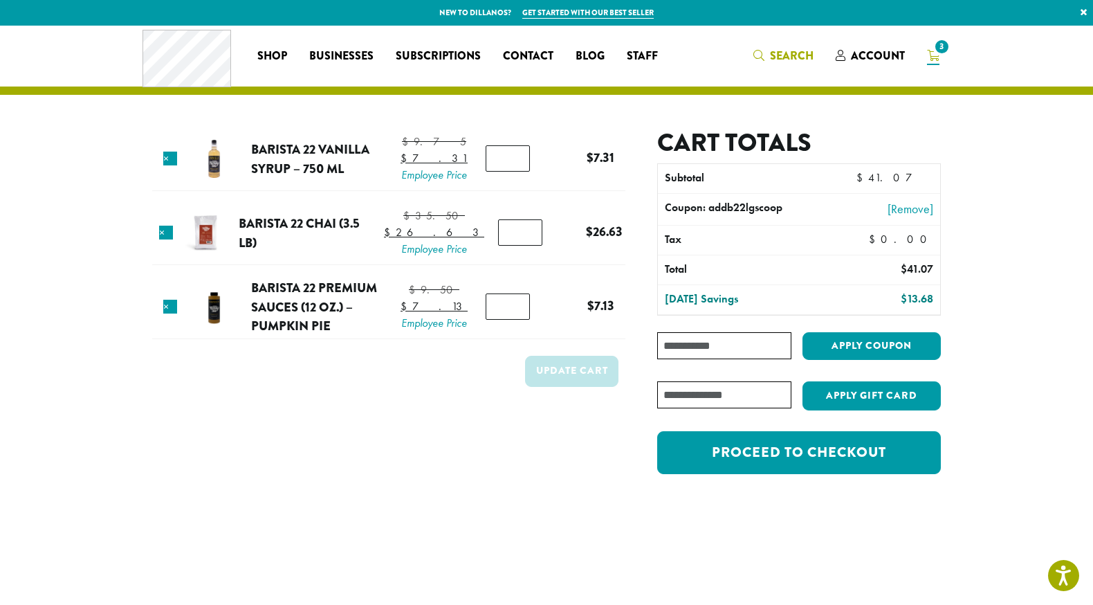
click at [787, 50] on span "Search" at bounding box center [792, 56] width 44 height 16
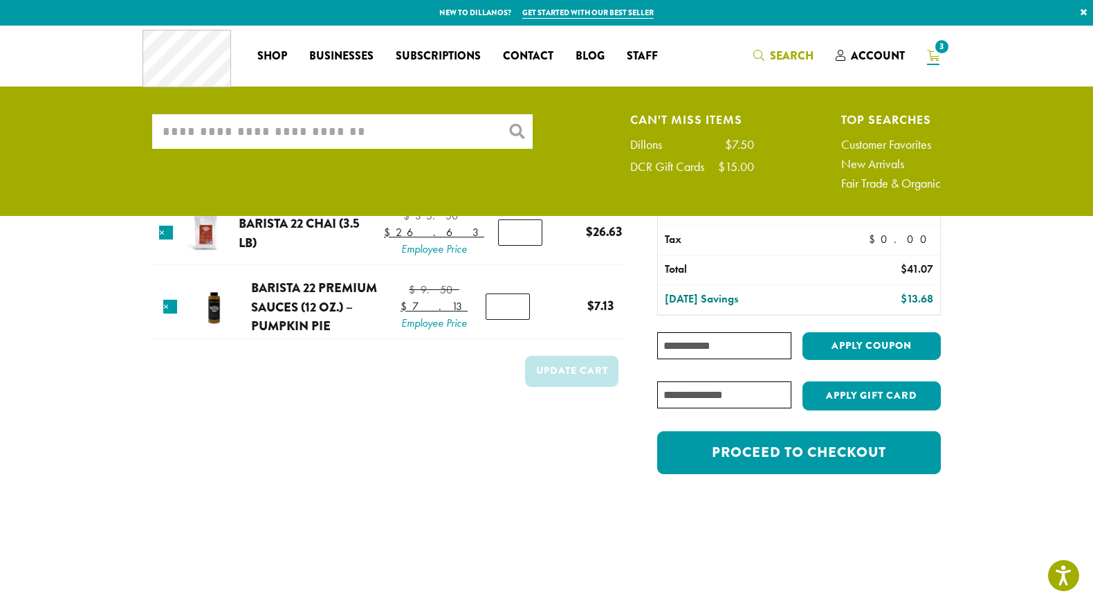
click at [399, 138] on input "What are you searching for?" at bounding box center [342, 131] width 381 height 35
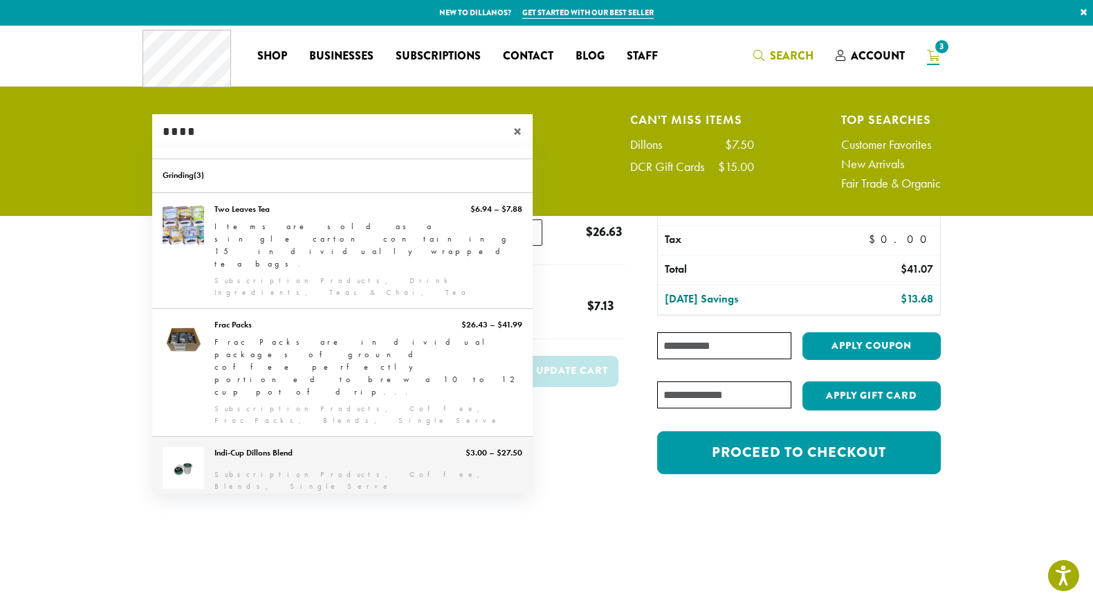
type input "****"
click at [381, 437] on link "Indi-Cup Dillons Blend" at bounding box center [342, 469] width 381 height 65
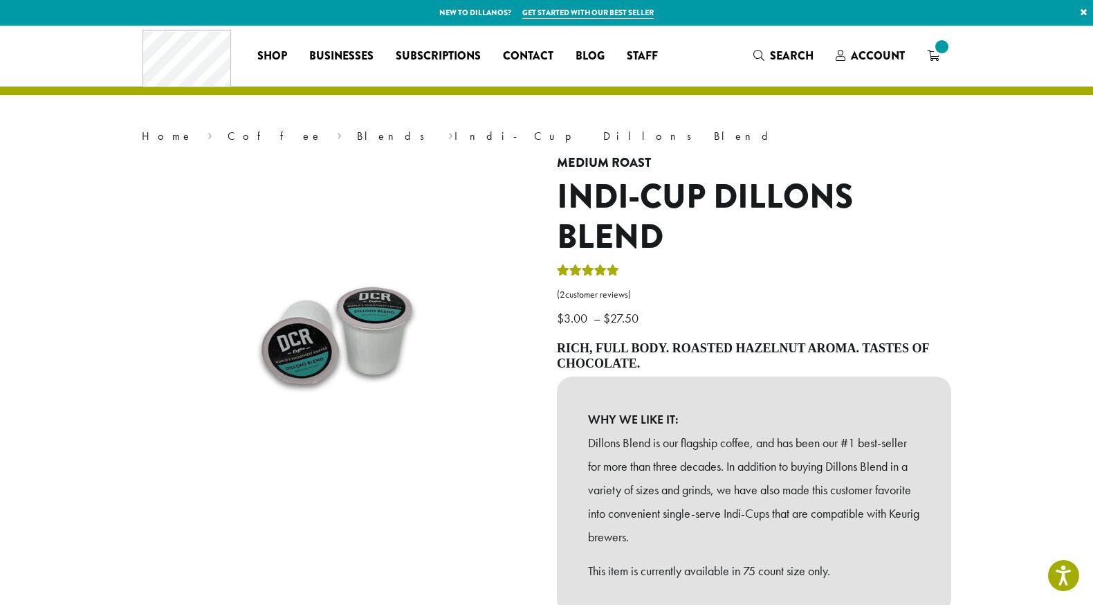
scroll to position [466, 0]
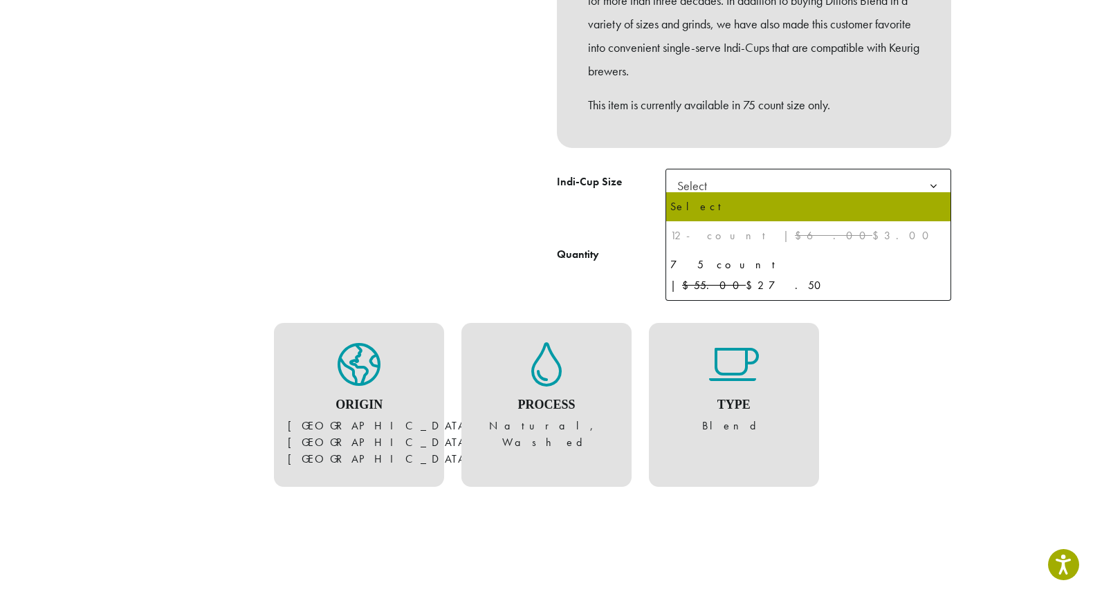
click at [723, 176] on span "Select" at bounding box center [809, 186] width 286 height 34
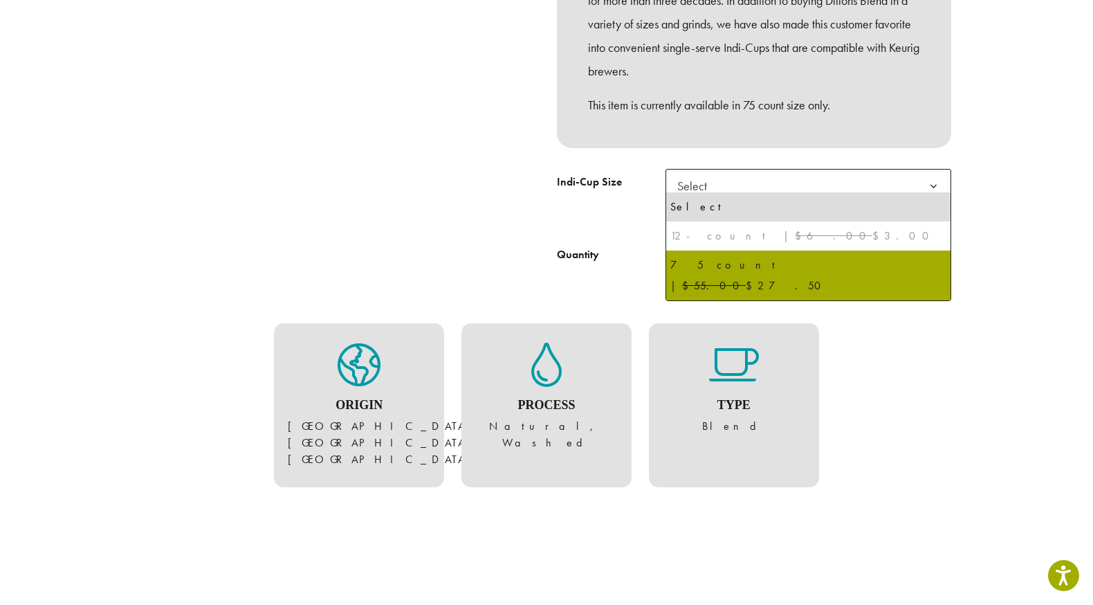
select select "********"
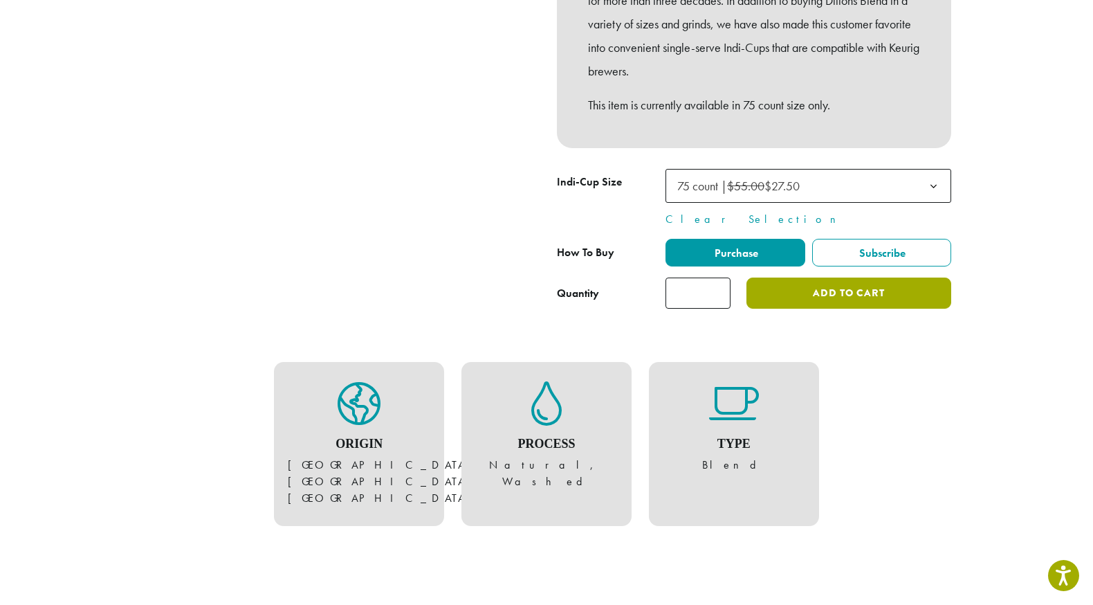
click at [837, 286] on button "Add to cart" at bounding box center [849, 292] width 205 height 31
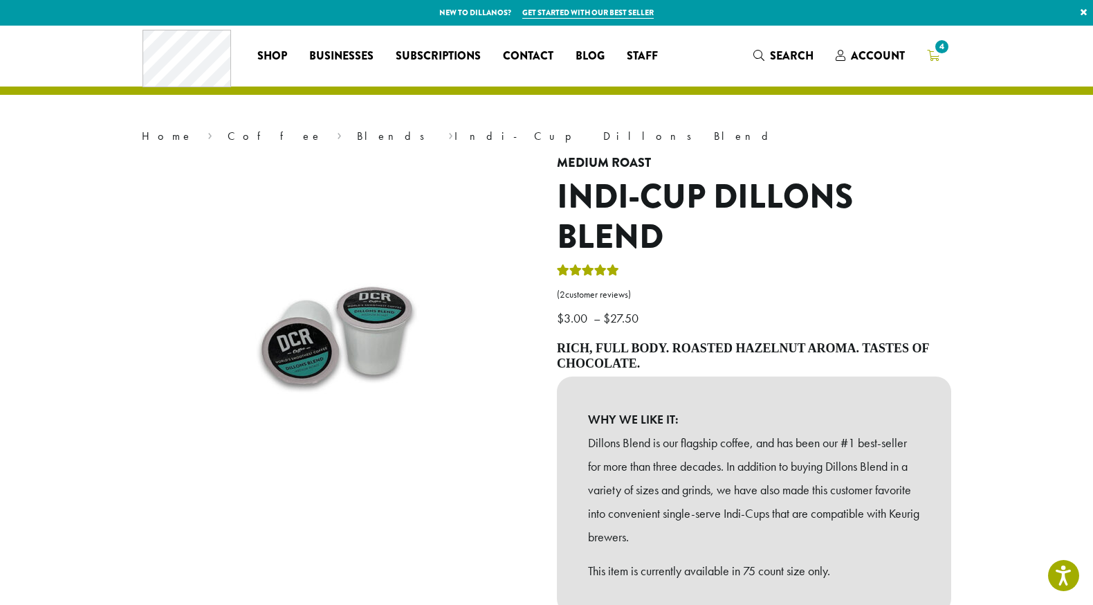
click at [935, 53] on span "4" at bounding box center [942, 46] width 19 height 19
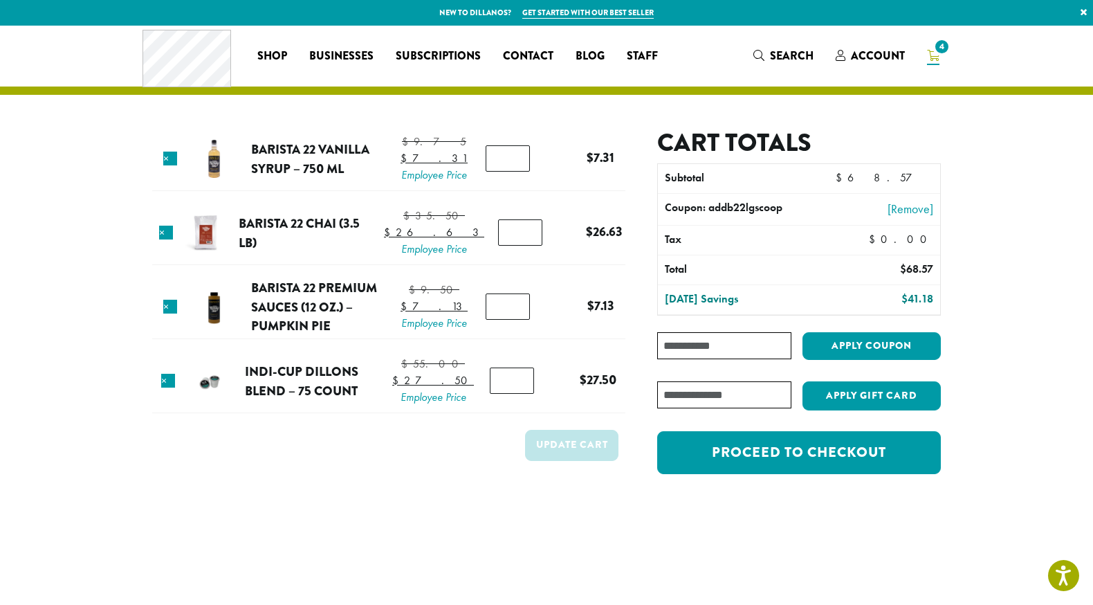
type input "*"
click at [516, 171] on input "*" at bounding box center [508, 158] width 44 height 26
click at [564, 461] on button "Update cart" at bounding box center [571, 445] width 93 height 31
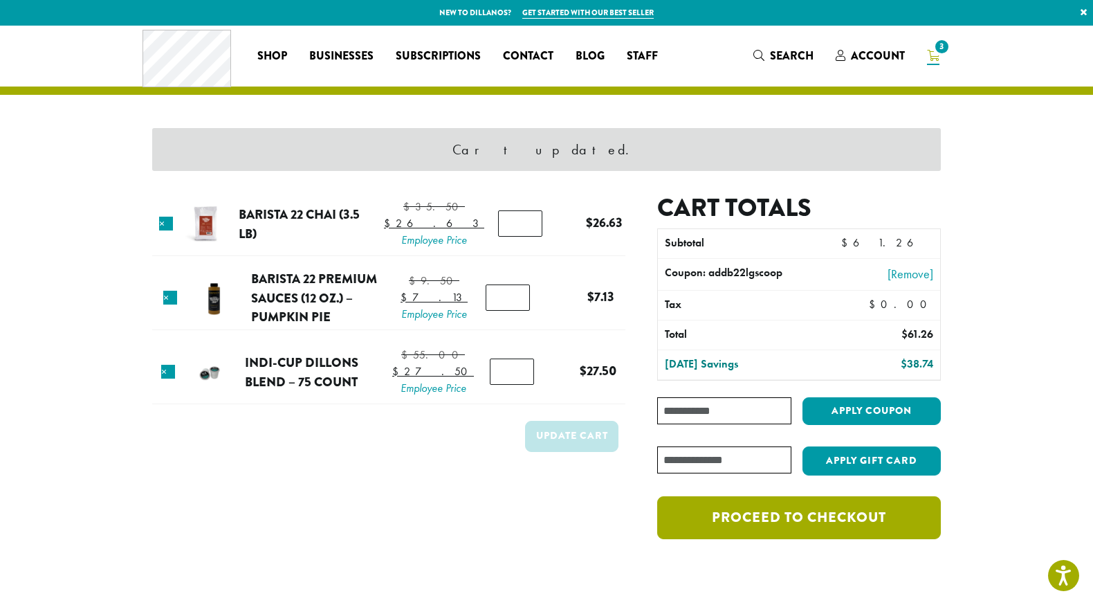
click at [785, 520] on link "Proceed to checkout" at bounding box center [799, 517] width 284 height 43
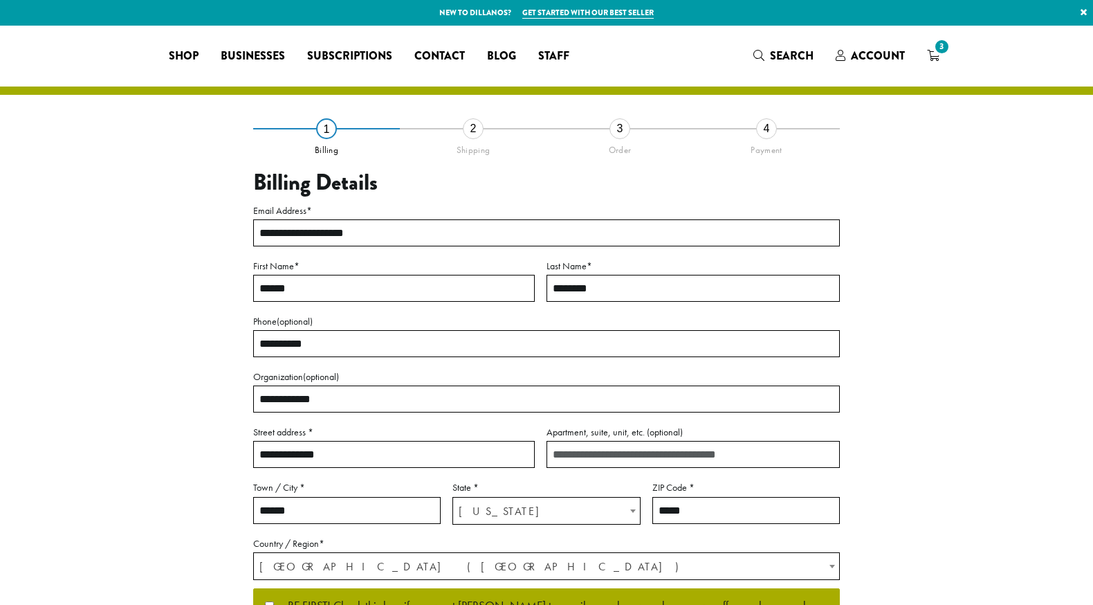
select select "**"
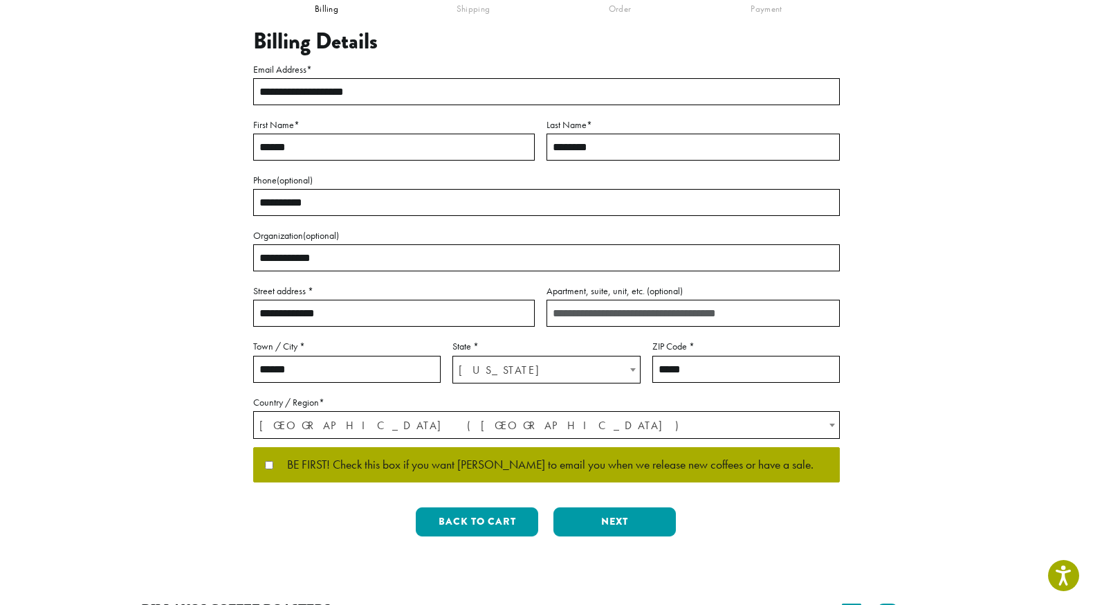
scroll to position [144, 0]
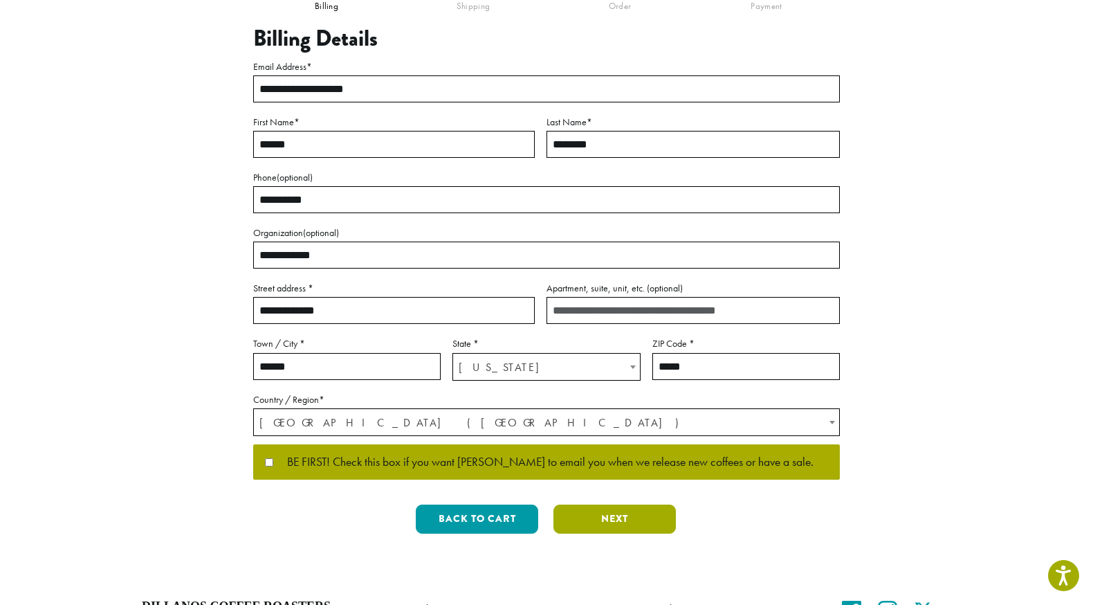
click at [597, 519] on button "Next" at bounding box center [615, 518] width 122 height 29
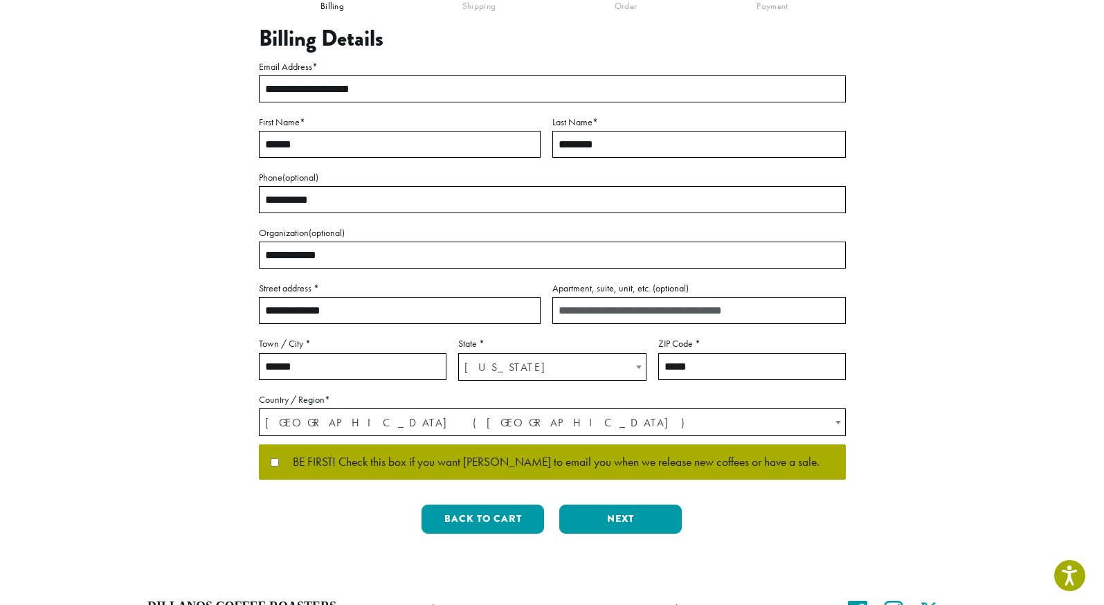
scroll to position [0, 0]
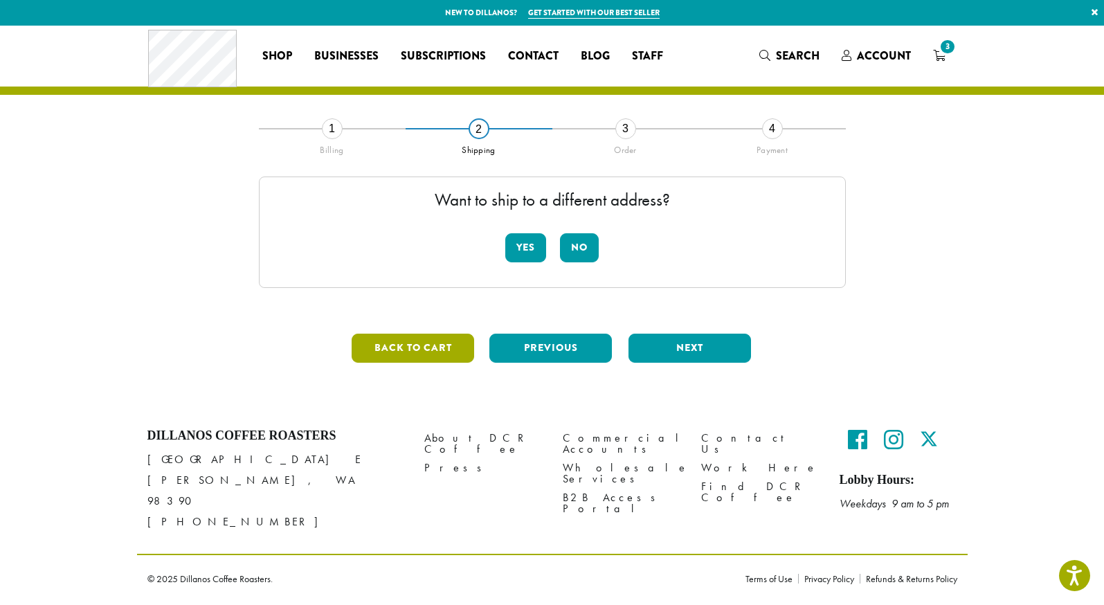
click at [461, 353] on button "Back to cart" at bounding box center [412, 347] width 122 height 29
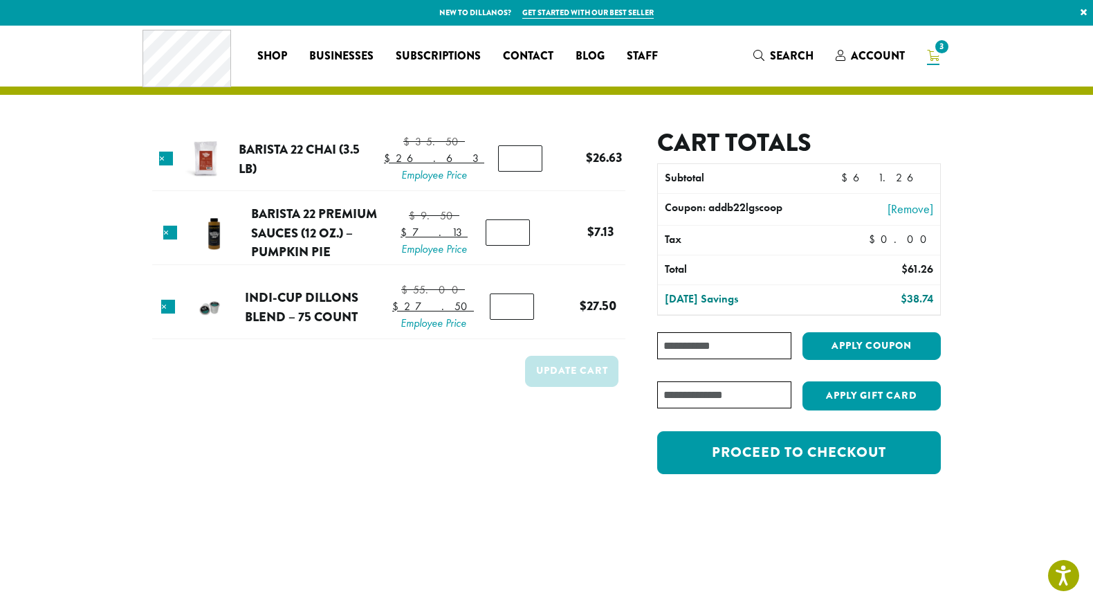
click at [702, 351] on input "Coupon:" at bounding box center [724, 345] width 134 height 27
paste input "**********"
type input "**********"
click at [873, 342] on button "Apply coupon" at bounding box center [872, 346] width 138 height 28
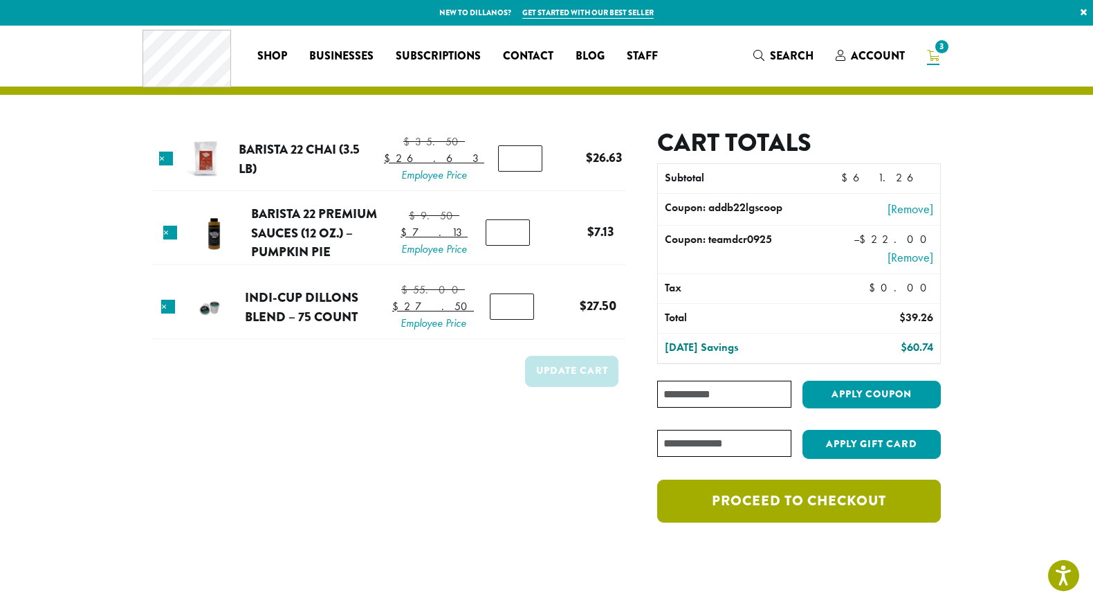
click at [825, 504] on link "Proceed to checkout" at bounding box center [799, 500] width 284 height 43
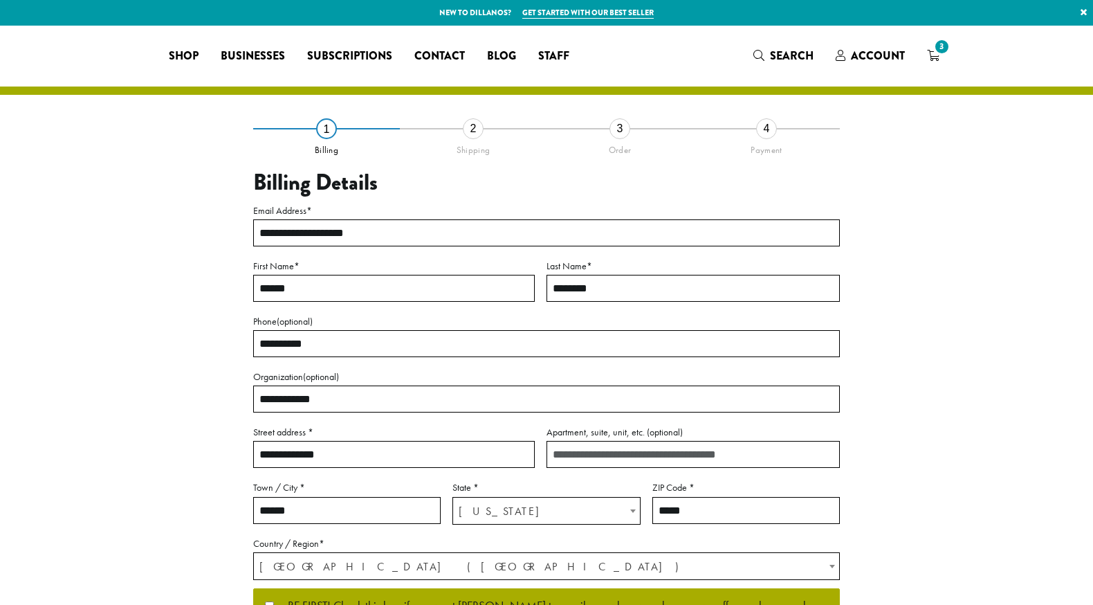
select select "**"
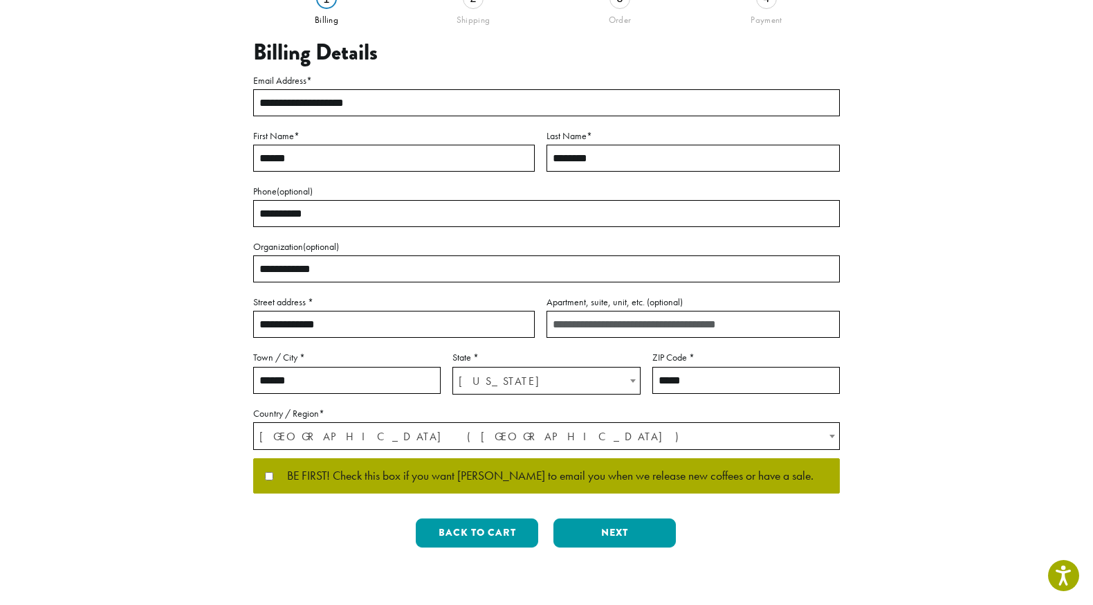
scroll to position [261, 0]
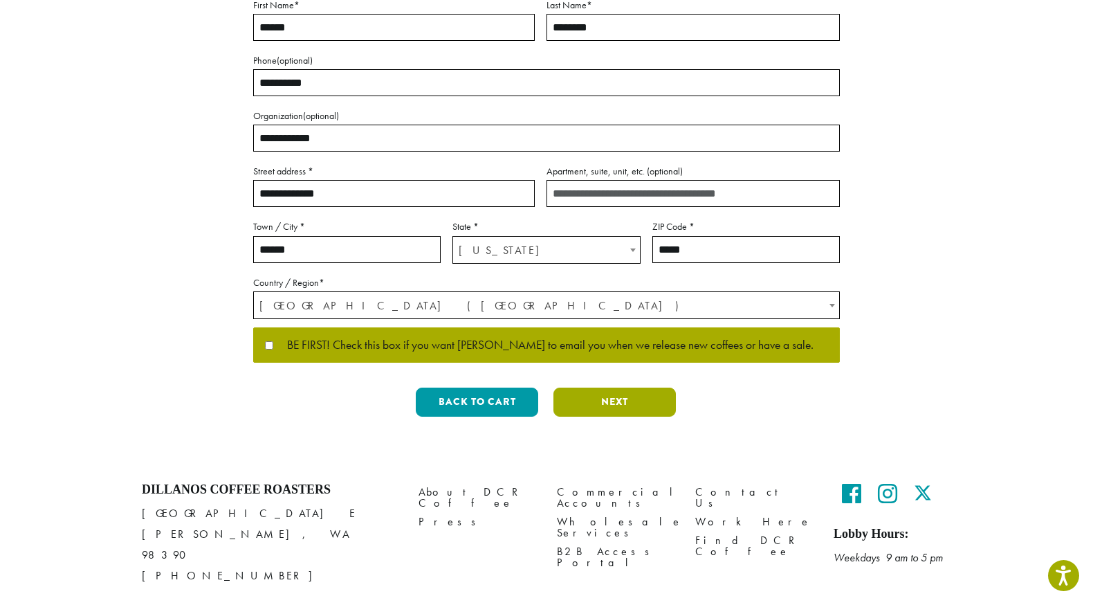
click at [626, 403] on button "Next" at bounding box center [615, 401] width 122 height 29
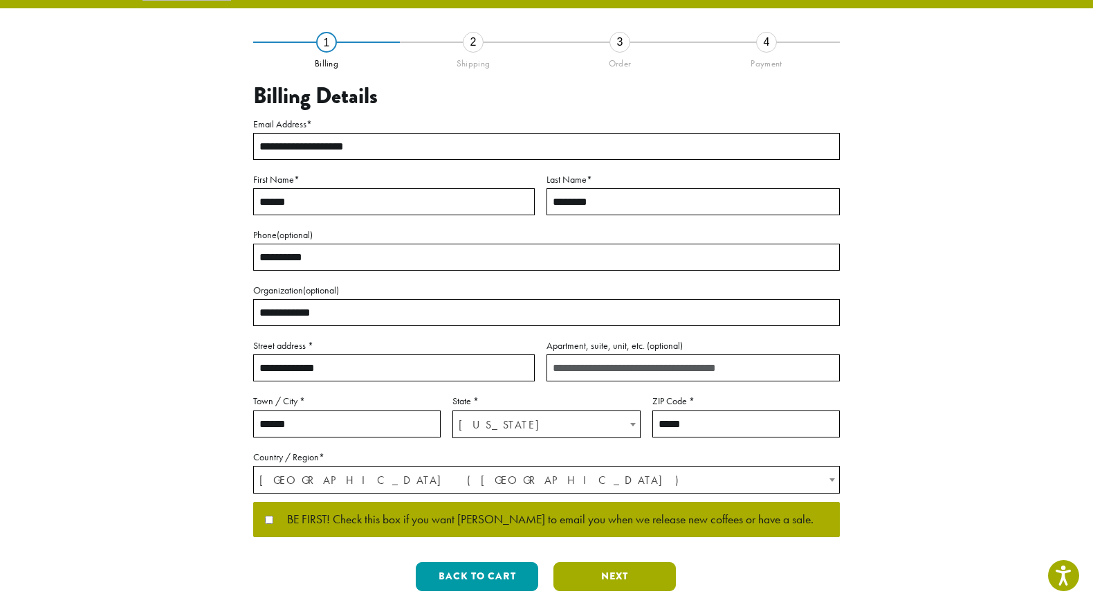
scroll to position [0, 0]
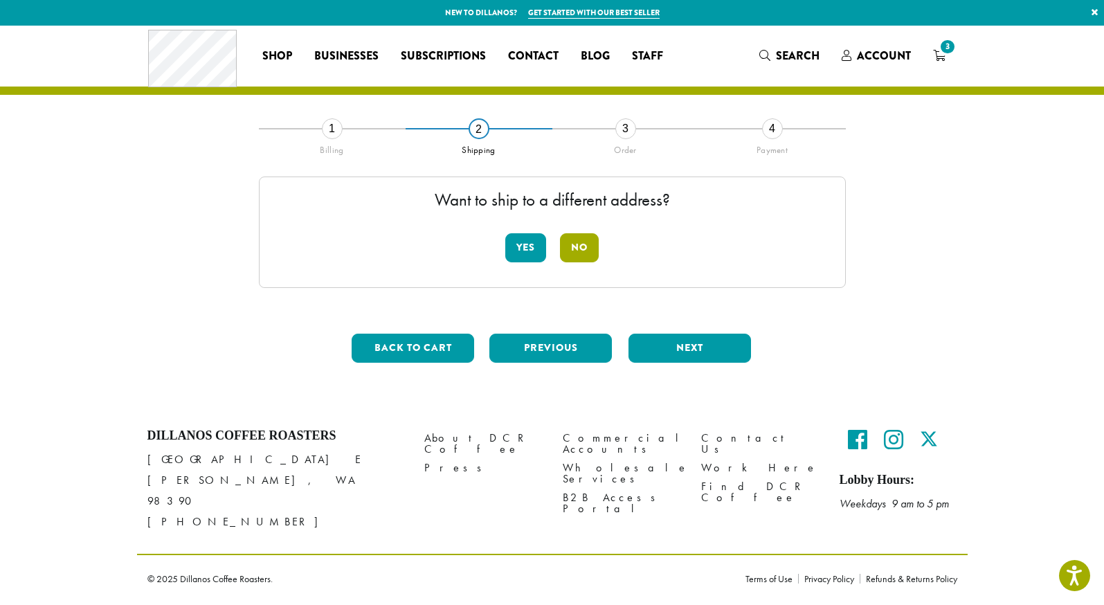
click at [580, 253] on button "No" at bounding box center [579, 247] width 39 height 29
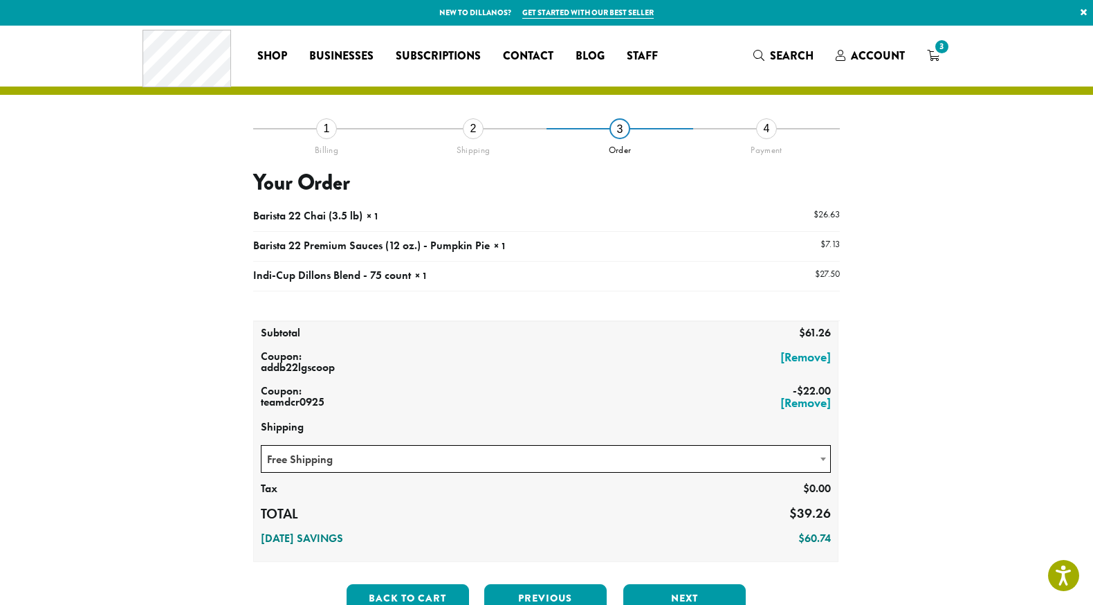
click at [580, 461] on span "Free Shipping" at bounding box center [546, 459] width 569 height 27
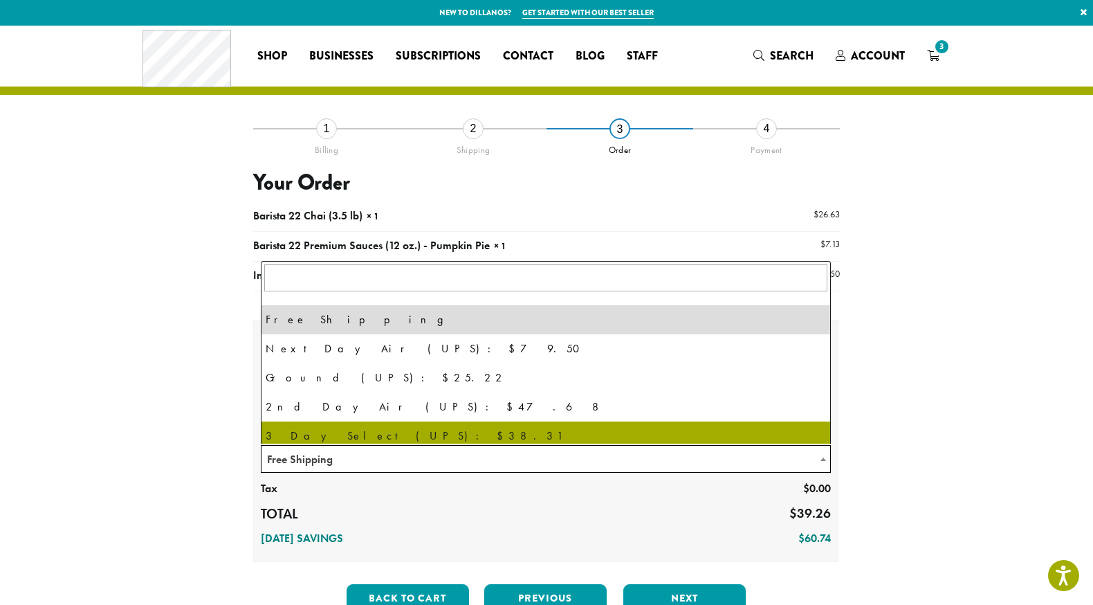
click at [628, 540] on td "$ 60.74" at bounding box center [708, 539] width 260 height 24
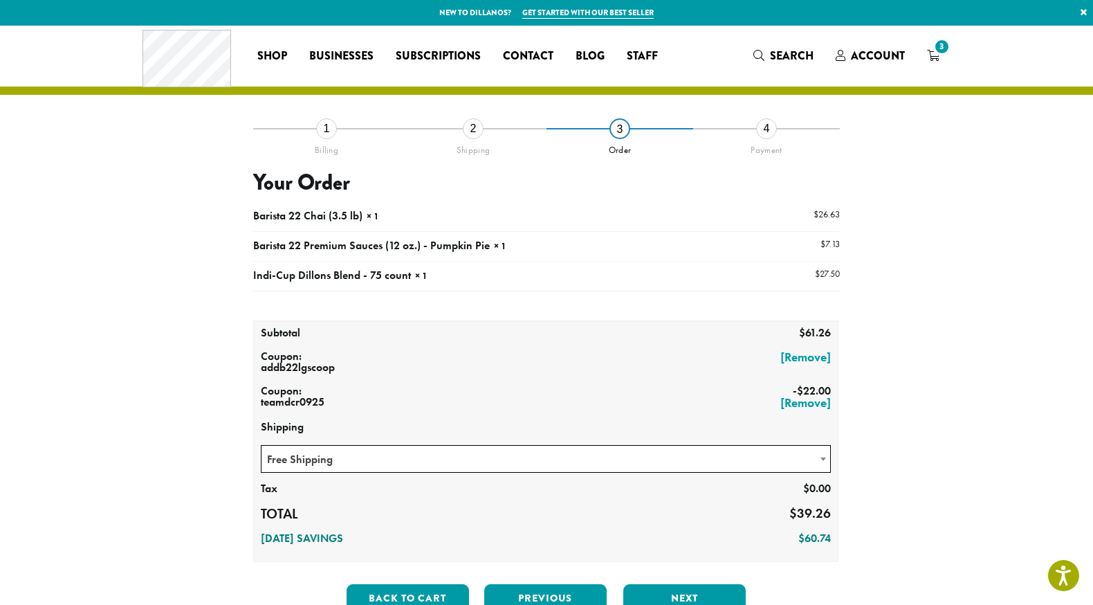
scroll to position [117, 0]
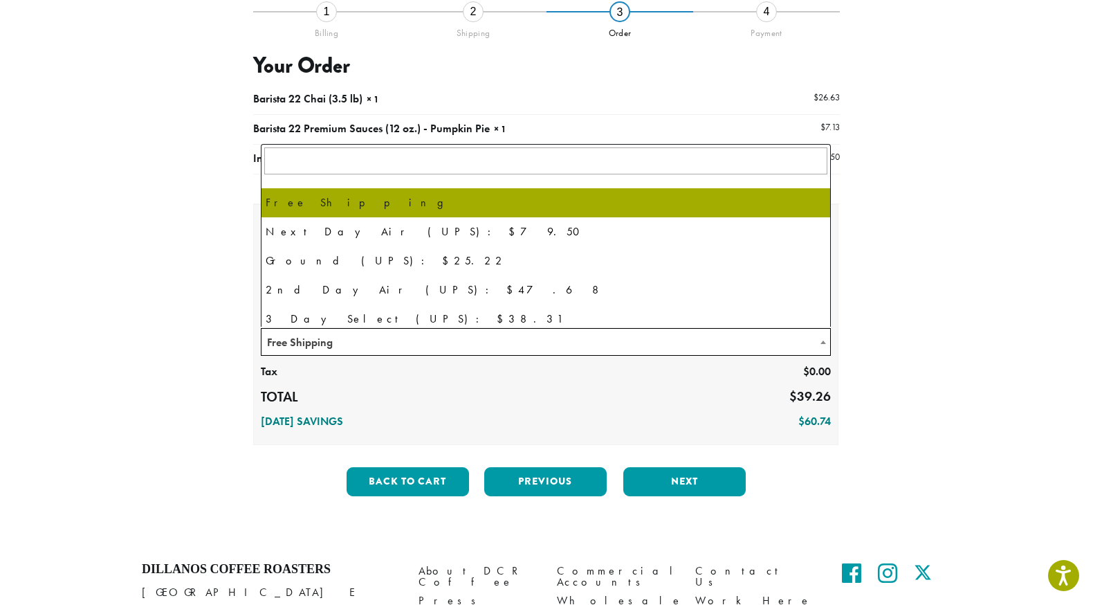
click at [450, 338] on span "Free Shipping" at bounding box center [546, 342] width 569 height 27
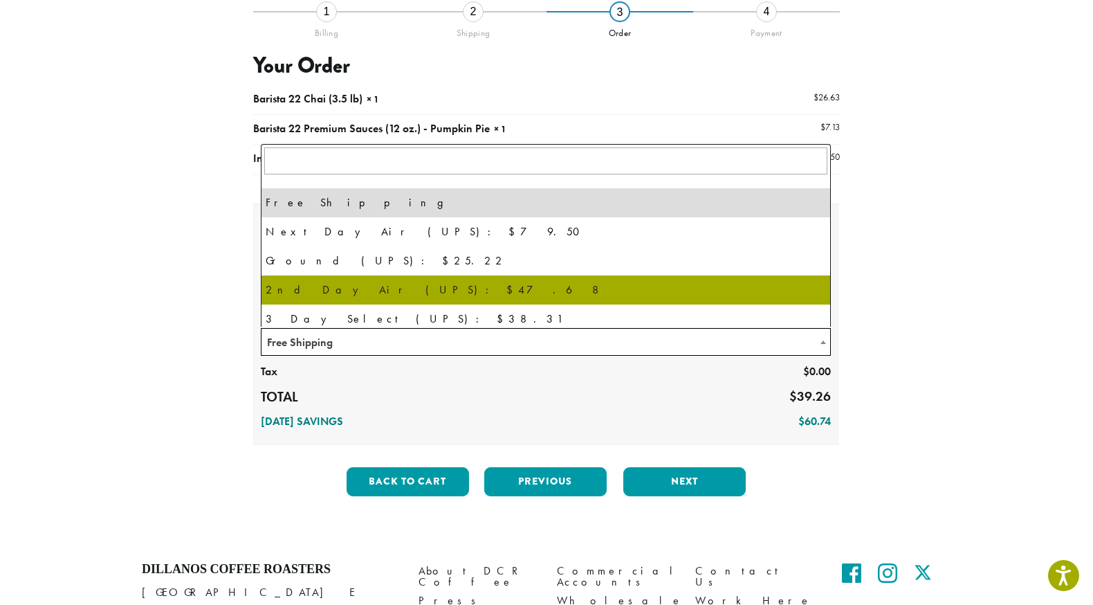
scroll to position [94, 0]
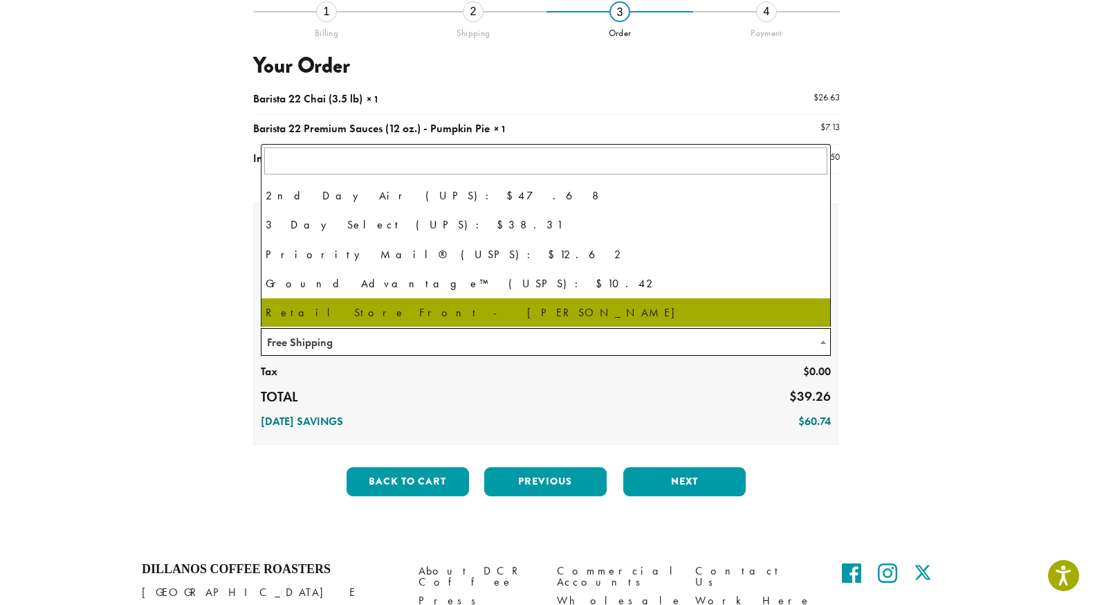
select select "**********"
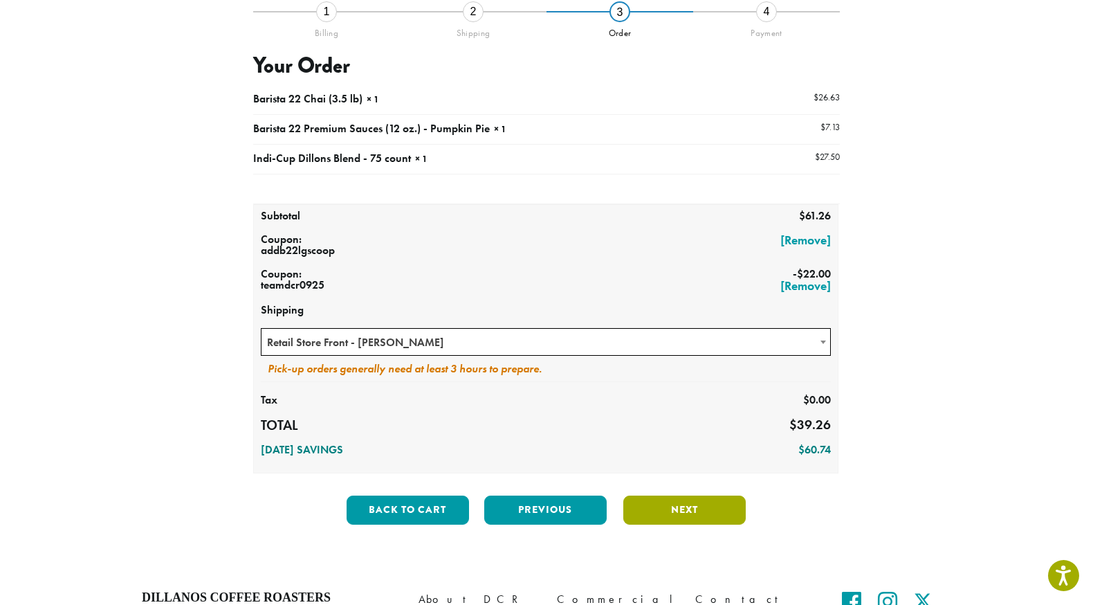
click at [682, 515] on button "Next" at bounding box center [684, 509] width 122 height 29
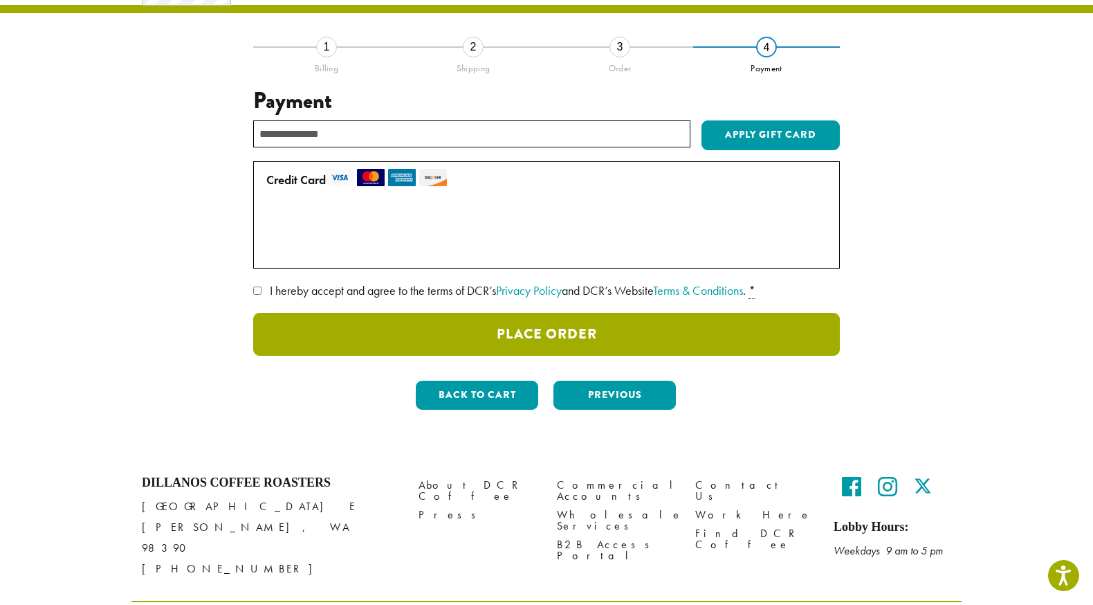
scroll to position [10, 0]
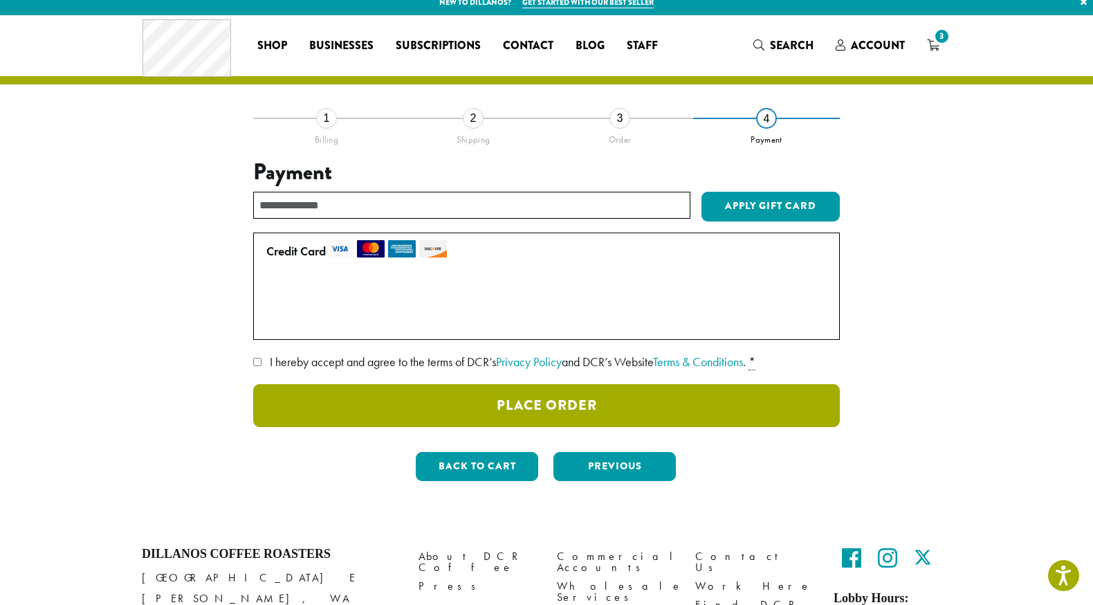
click at [305, 402] on button "Place Order" at bounding box center [546, 405] width 587 height 43
